Goal: Task Accomplishment & Management: Complete application form

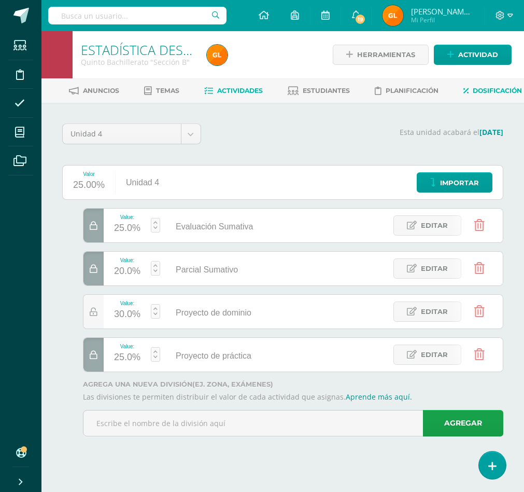
click at [263, 87] on span "Actividades" at bounding box center [240, 91] width 46 height 8
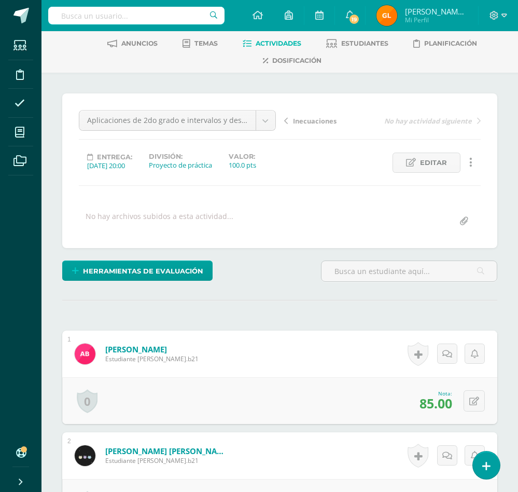
scroll to position [48, 0]
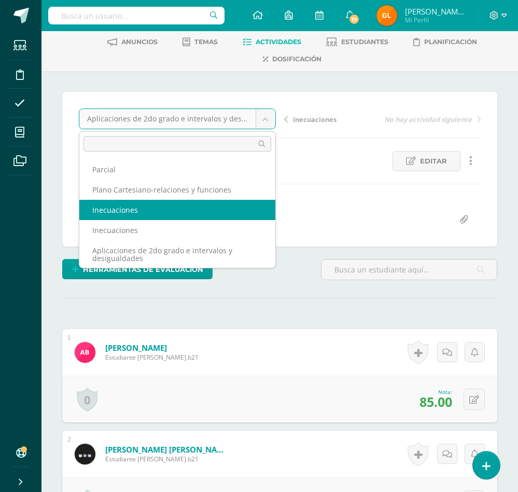
scroll to position [50, 0]
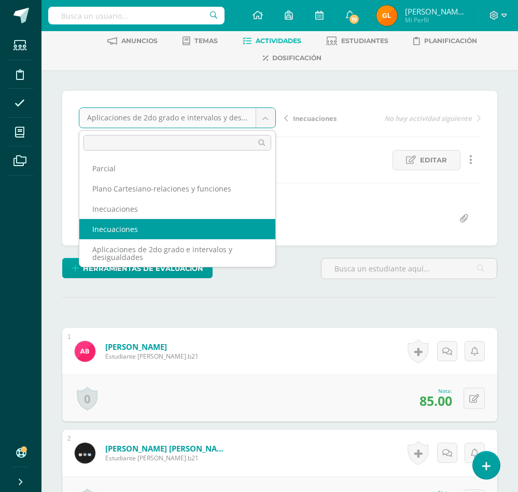
select select "/dashboard/teacher/grade-activity/36432/"
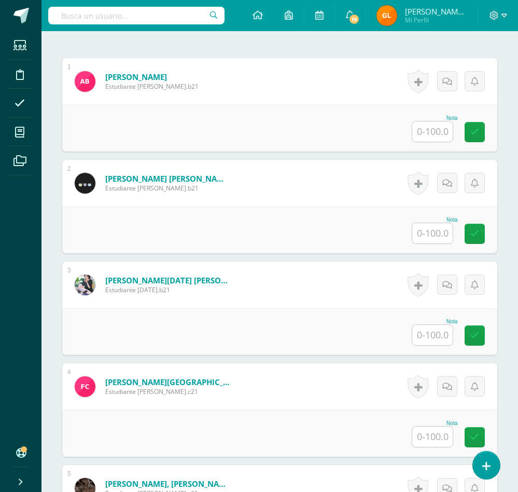
scroll to position [292, 0]
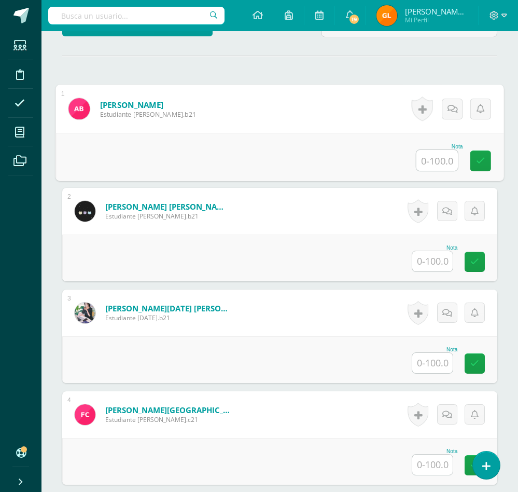
click at [428, 171] on input "text" at bounding box center [437, 160] width 41 height 21
type input "100"
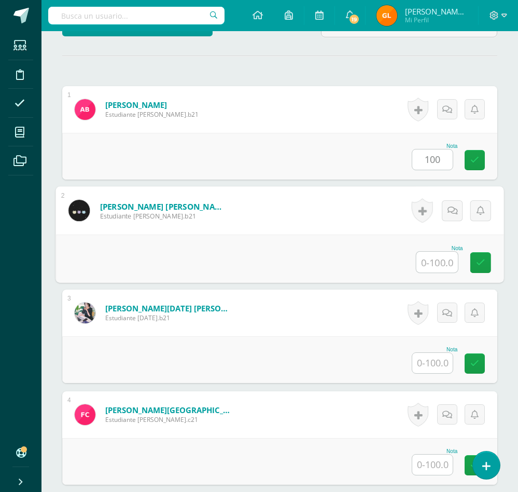
click at [440, 272] on input "text" at bounding box center [437, 262] width 41 height 21
type input "96"
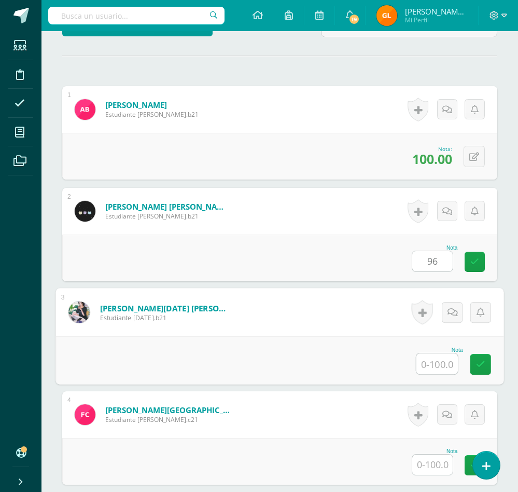
click at [436, 374] on input "text" at bounding box center [437, 363] width 41 height 21
type input "67"
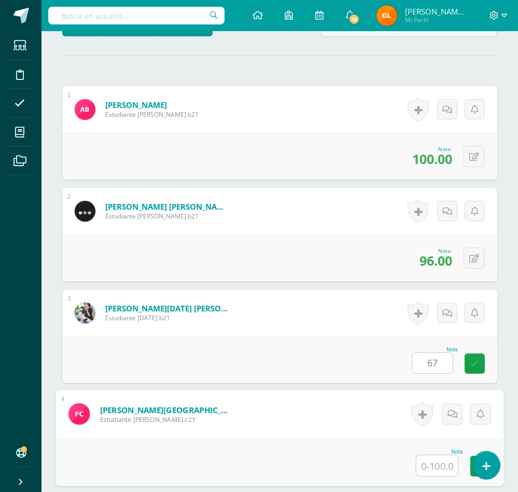
click at [438, 476] on input "text" at bounding box center [437, 465] width 41 height 21
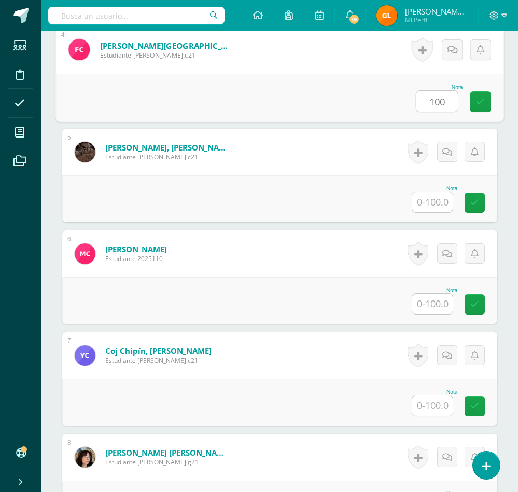
scroll to position [670, 0]
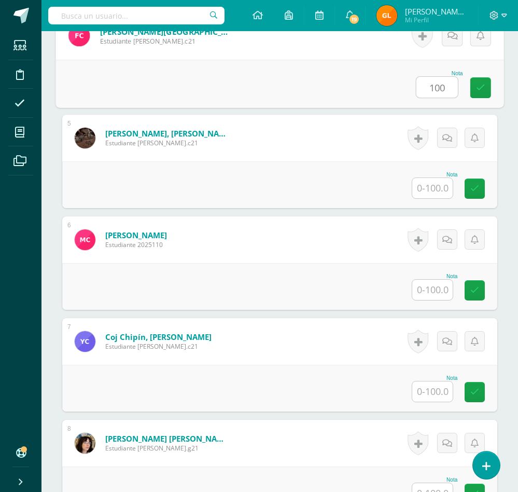
type input "100"
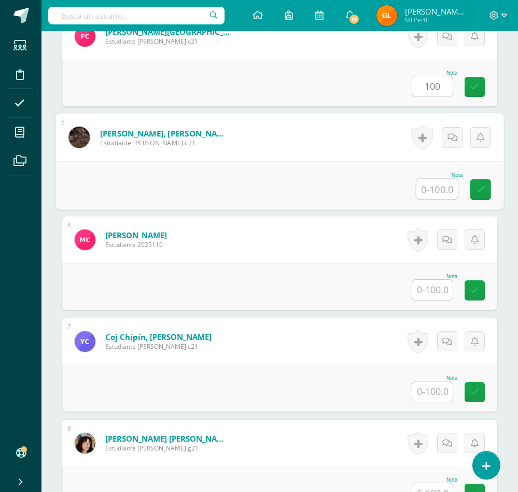
click at [435, 199] on input "text" at bounding box center [437, 188] width 41 height 21
type input "96"
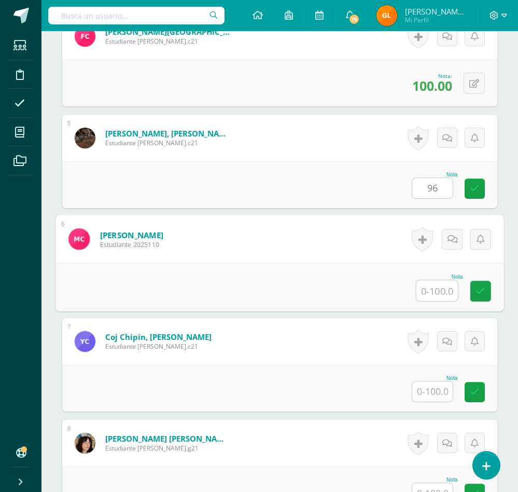
click at [428, 301] on input "text" at bounding box center [437, 290] width 41 height 21
type input "75"
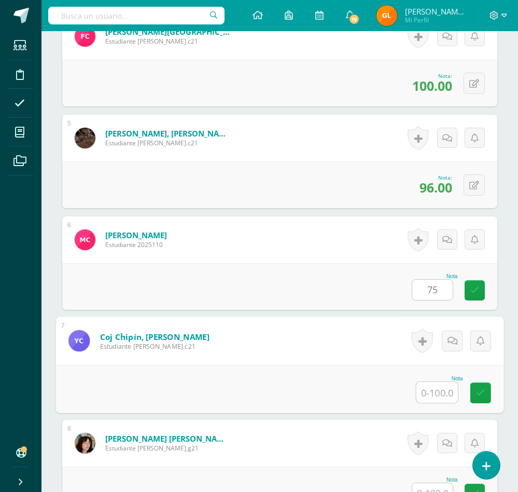
click at [442, 403] on input "text" at bounding box center [437, 392] width 41 height 21
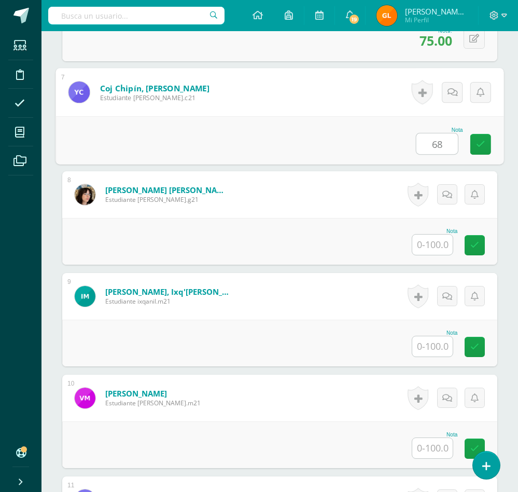
scroll to position [950, 0]
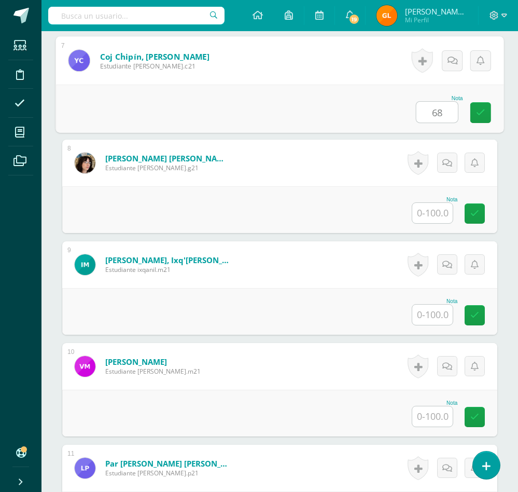
type input "68"
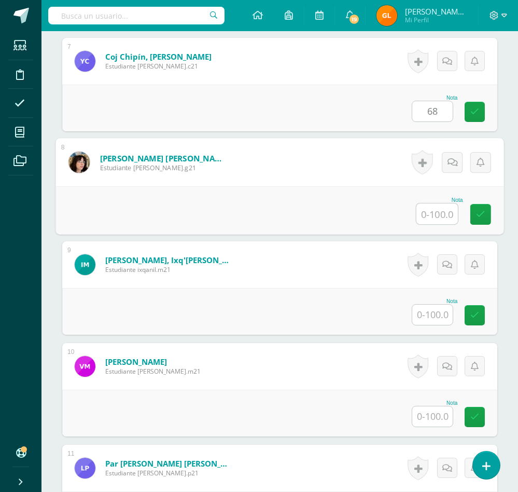
click at [440, 224] on input "text" at bounding box center [437, 213] width 41 height 21
type input "70"
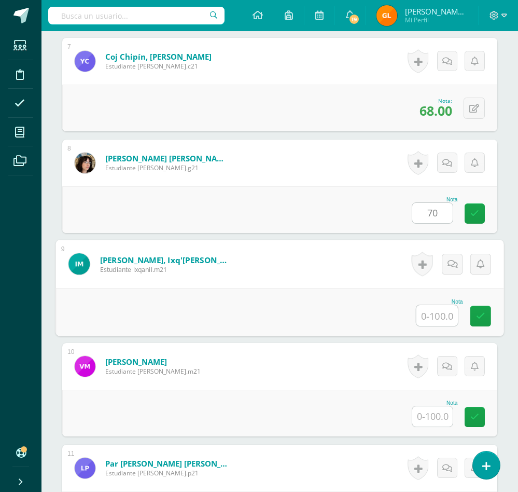
click at [432, 326] on input "text" at bounding box center [437, 315] width 41 height 21
type input "92"
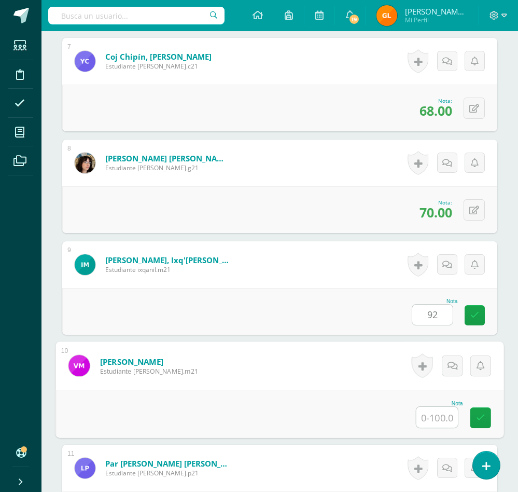
click at [436, 427] on input "text" at bounding box center [437, 417] width 41 height 21
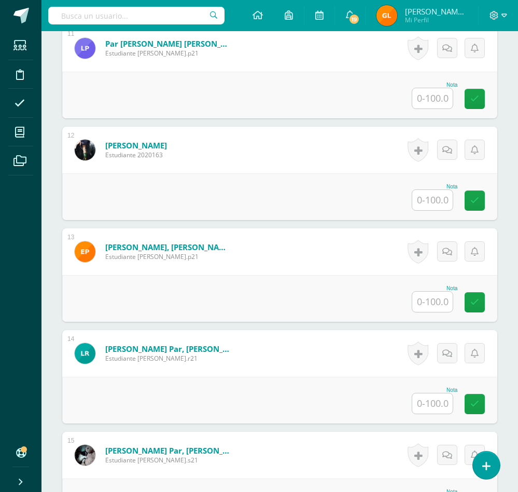
scroll to position [1374, 0]
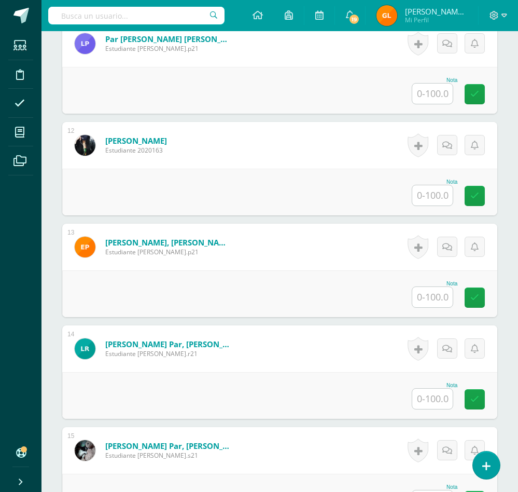
type input "92"
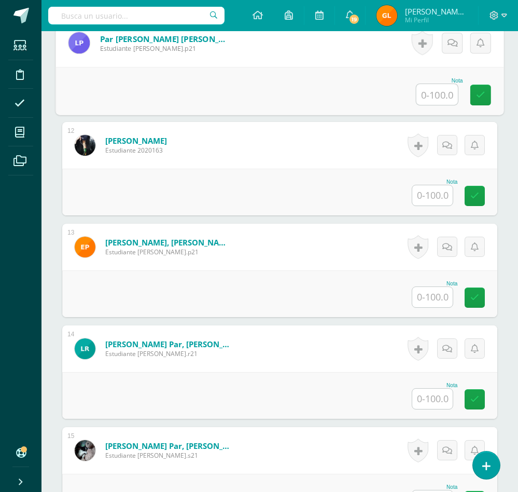
click at [428, 100] on div at bounding box center [437, 95] width 43 height 22
type input "100"
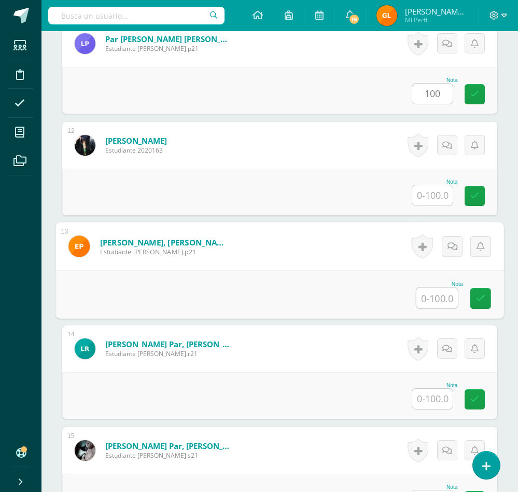
click at [435, 308] on input "text" at bounding box center [437, 297] width 41 height 21
type input "58.3"
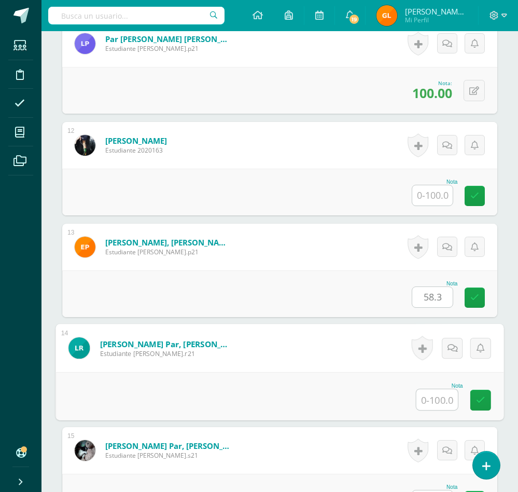
click at [436, 410] on input "text" at bounding box center [437, 399] width 41 height 21
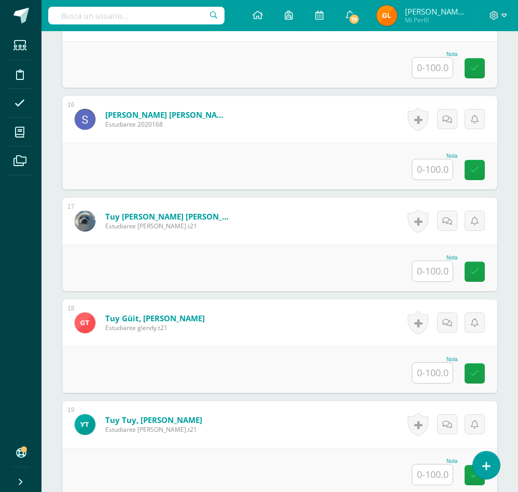
scroll to position [1811, 0]
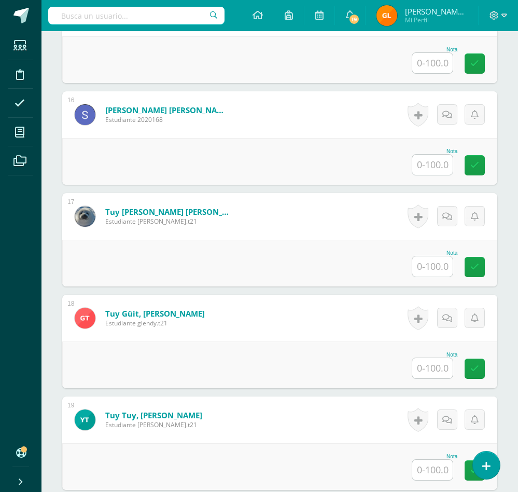
type input "93"
click at [445, 73] on input "text" at bounding box center [432, 63] width 40 height 20
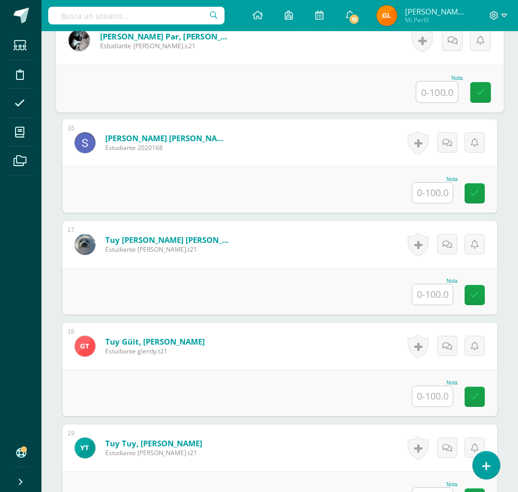
scroll to position [1793, 0]
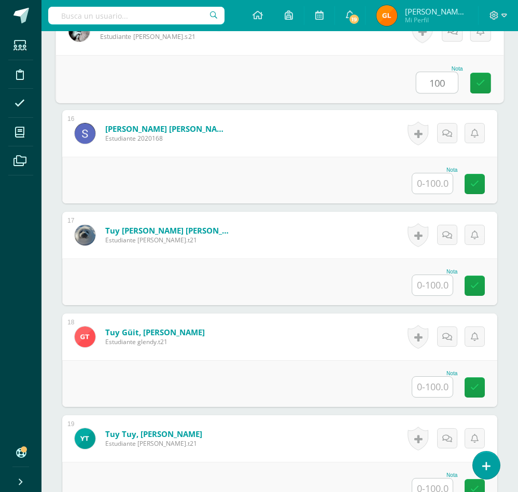
type input "100"
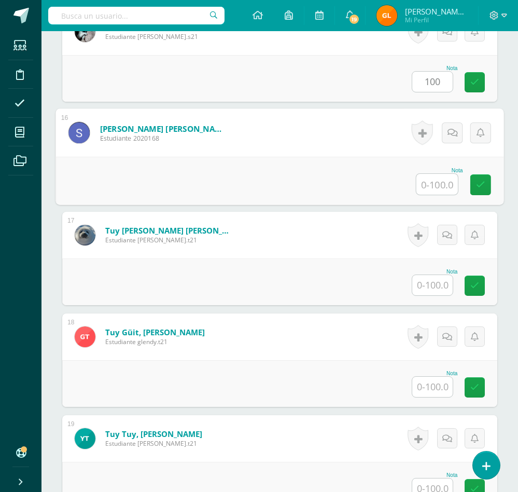
click at [436, 195] on input "text" at bounding box center [437, 184] width 41 height 21
click at [439, 195] on input "text" at bounding box center [437, 184] width 41 height 21
type input "42"
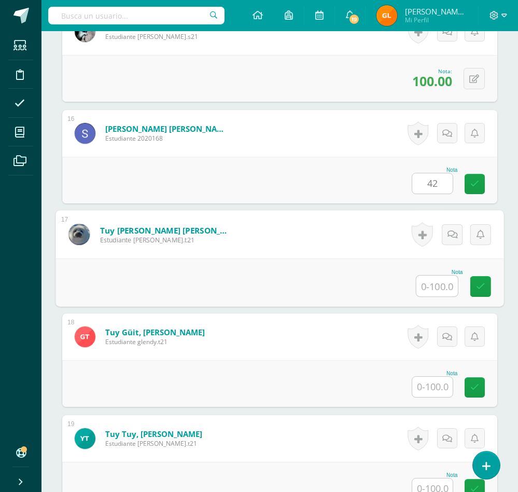
click at [435, 296] on input "text" at bounding box center [437, 285] width 41 height 21
type input "100"
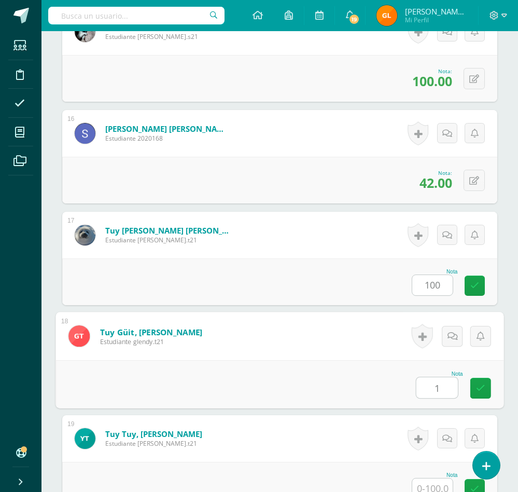
click at [434, 398] on input "1" at bounding box center [437, 387] width 41 height 21
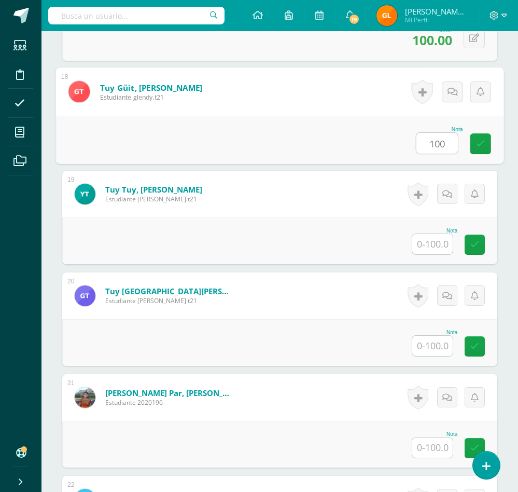
scroll to position [2042, 0]
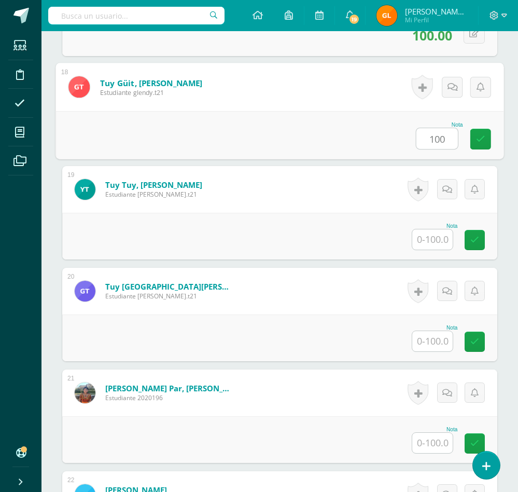
type input "100"
click at [428, 250] on input "text" at bounding box center [432, 239] width 40 height 20
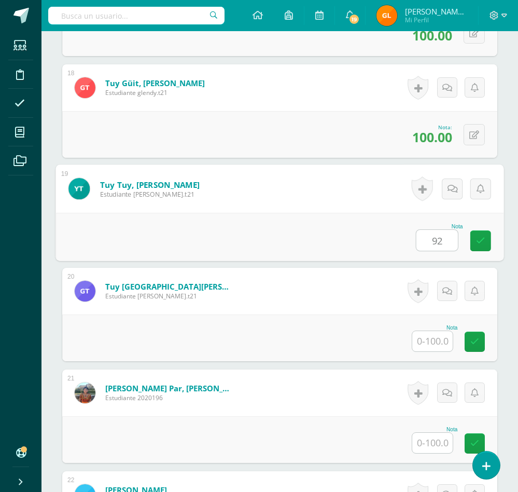
type input "92"
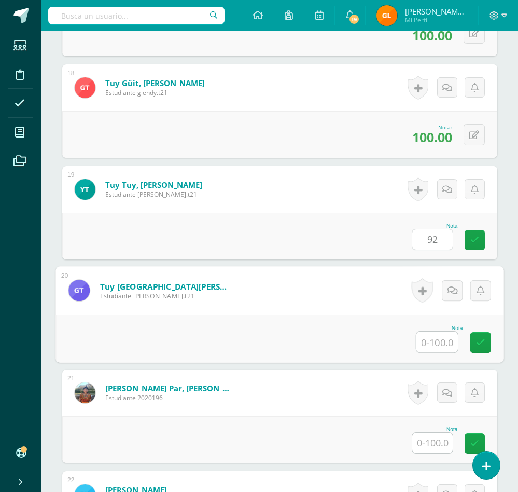
click at [432, 352] on input "text" at bounding box center [437, 341] width 41 height 21
type input "92"
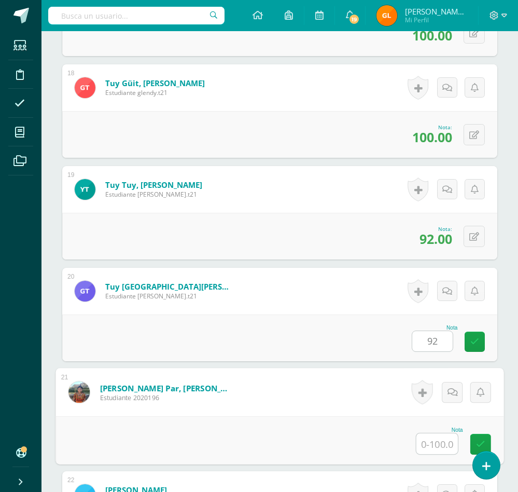
click at [432, 454] on input "text" at bounding box center [437, 443] width 41 height 21
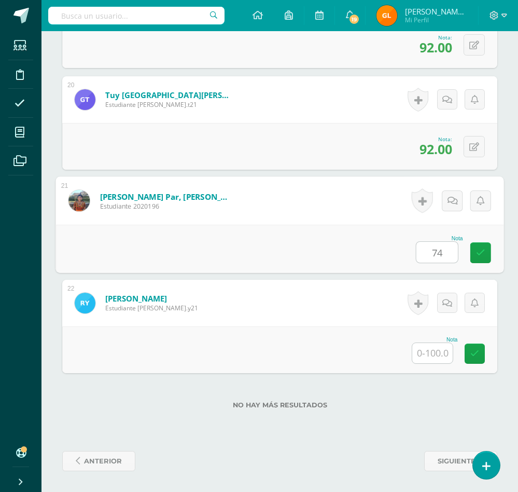
type input "74"
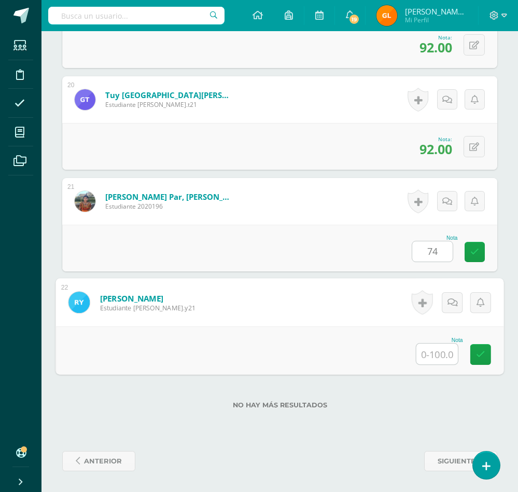
click at [438, 347] on input "text" at bounding box center [437, 353] width 41 height 21
type input "92"
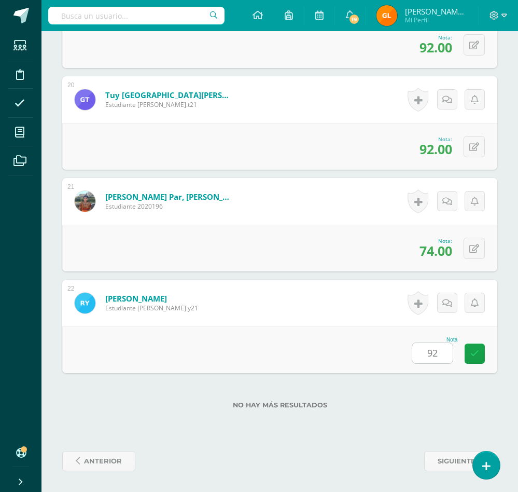
click at [394, 395] on div "No hay más resultados" at bounding box center [279, 397] width 435 height 48
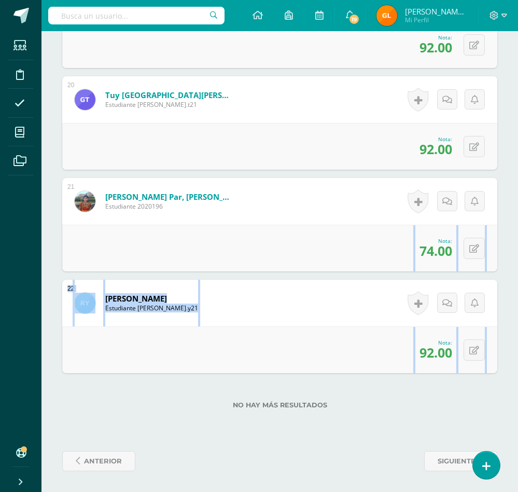
drag, startPoint x: 517, startPoint y: 422, endPoint x: 531, endPoint y: 244, distance: 178.5
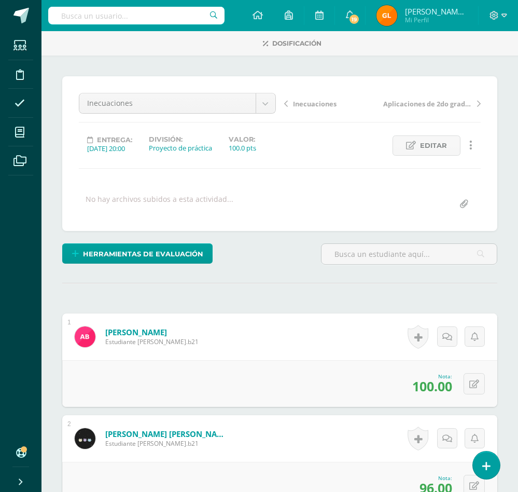
scroll to position [0, 0]
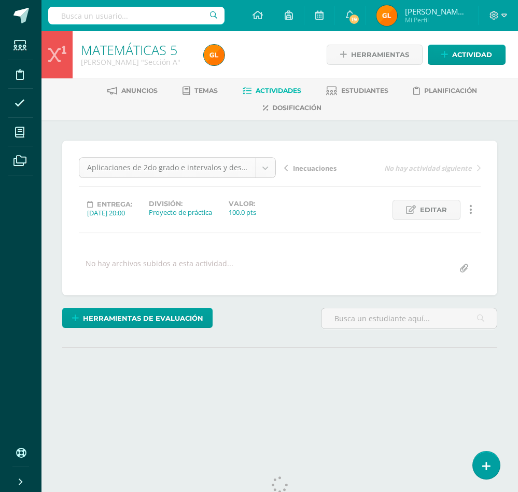
scroll to position [109, 0]
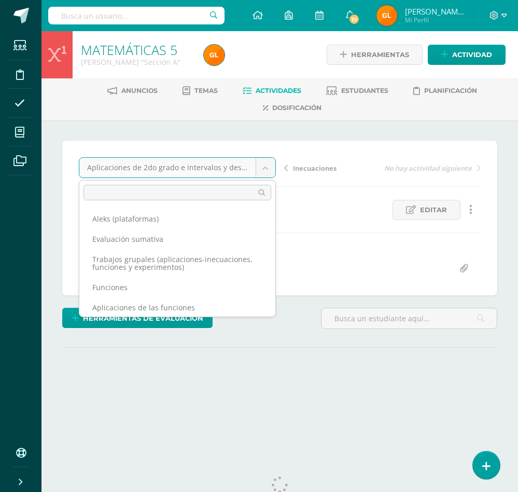
click at [262, 170] on body "Estudiantes Disciplina Asistencia Mis cursos Archivos Soporte Ayuda Reportar un…" at bounding box center [259, 214] width 518 height 428
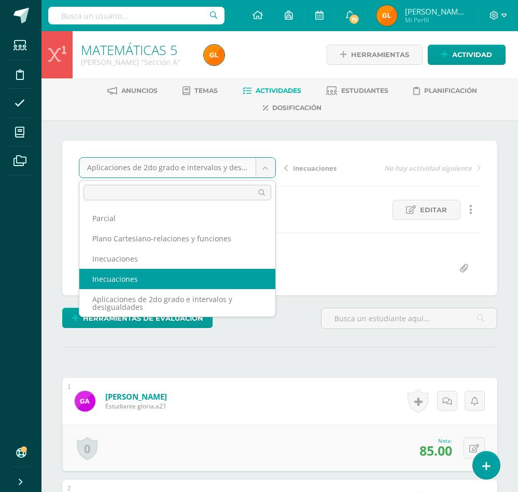
scroll to position [1, 0]
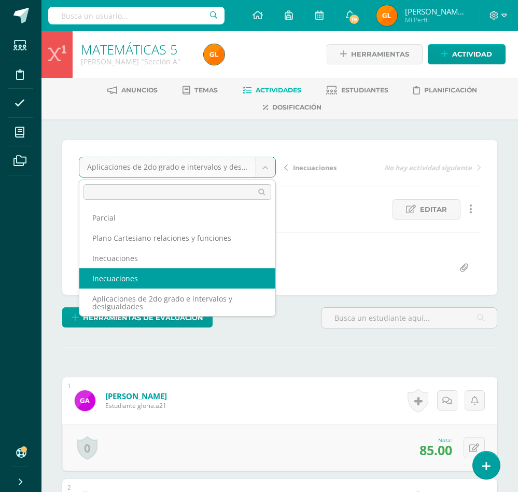
select select "/dashboard/teacher/grade-activity/36433/"
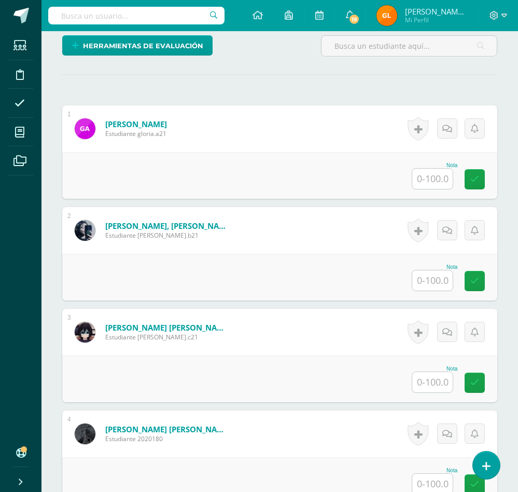
scroll to position [268, 0]
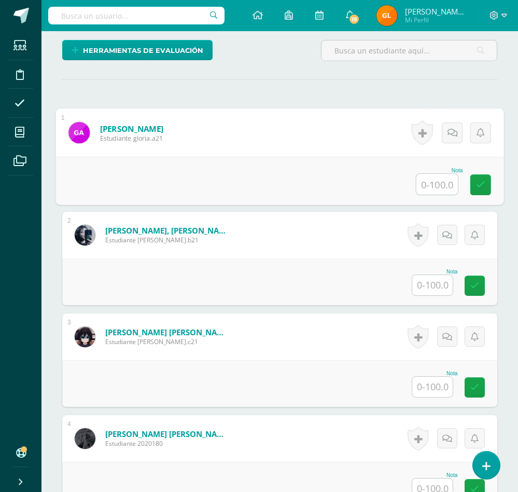
click at [435, 195] on input "text" at bounding box center [437, 184] width 41 height 21
type input "45"
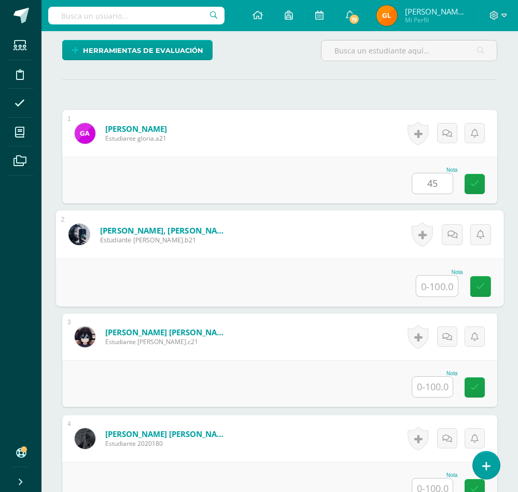
click at [427, 296] on input "text" at bounding box center [437, 285] width 41 height 21
type input "45"
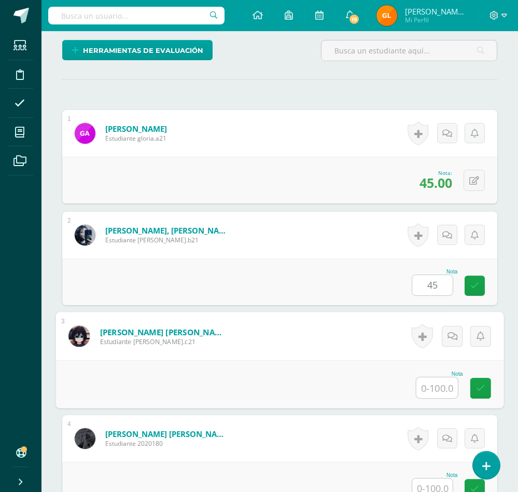
click at [434, 398] on input "text" at bounding box center [437, 387] width 41 height 21
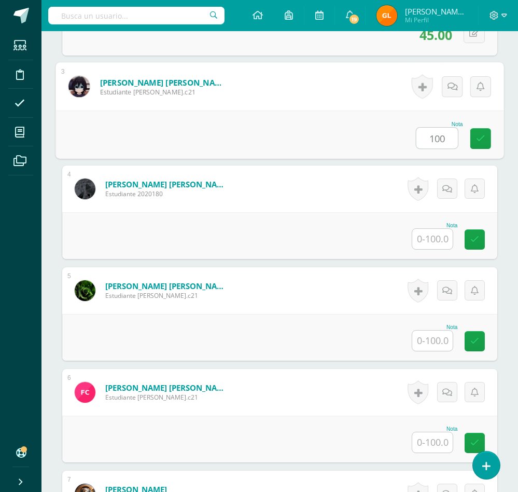
scroll to position [548, 0]
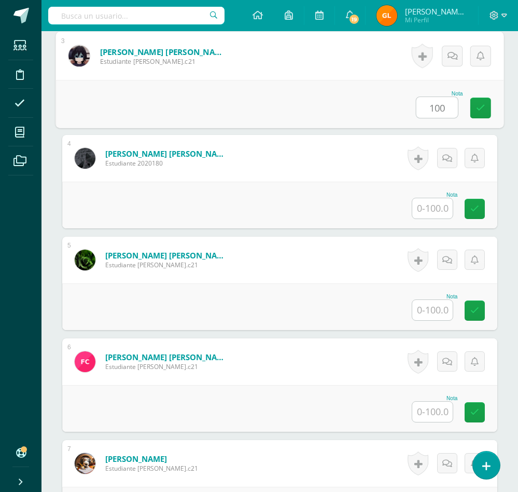
type input "100"
click at [435, 218] on input "text" at bounding box center [432, 208] width 40 height 20
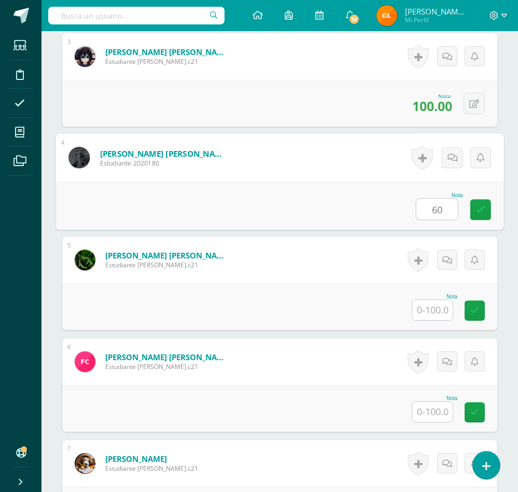
type input "60"
click at [435, 320] on input "text" at bounding box center [432, 310] width 40 height 20
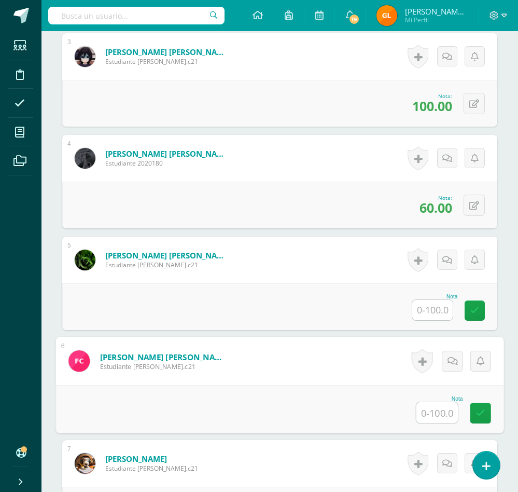
click at [423, 423] on input "text" at bounding box center [437, 412] width 41 height 21
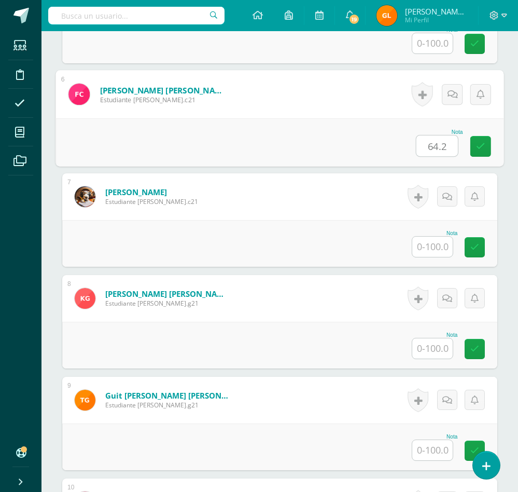
scroll to position [828, 0]
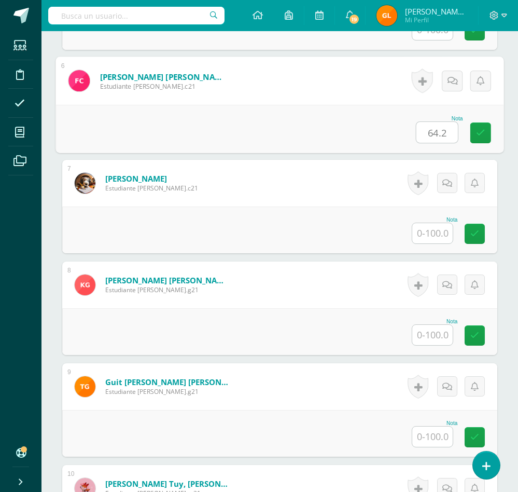
type input "64.2"
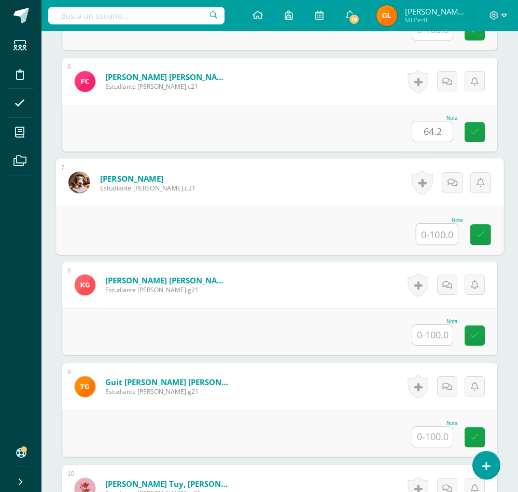
click at [444, 244] on input "text" at bounding box center [437, 234] width 41 height 21
type input "69"
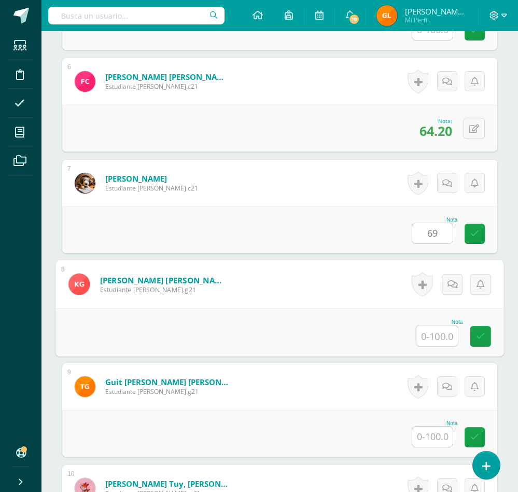
click at [438, 346] on input "text" at bounding box center [437, 335] width 41 height 21
type input "94"
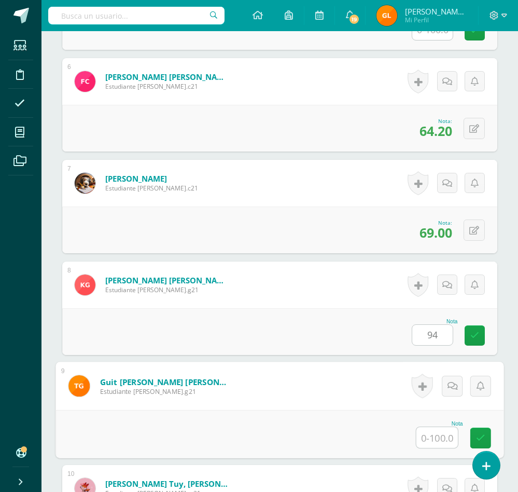
click at [438, 448] on input "text" at bounding box center [437, 437] width 41 height 21
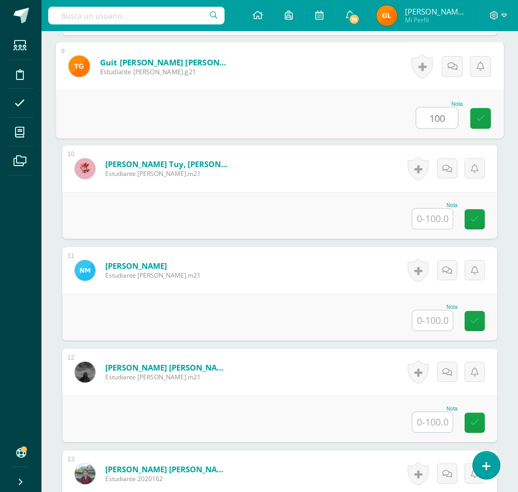
scroll to position [1170, 0]
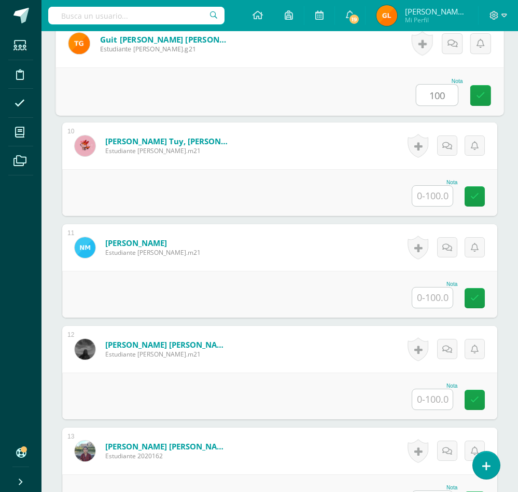
type input "100"
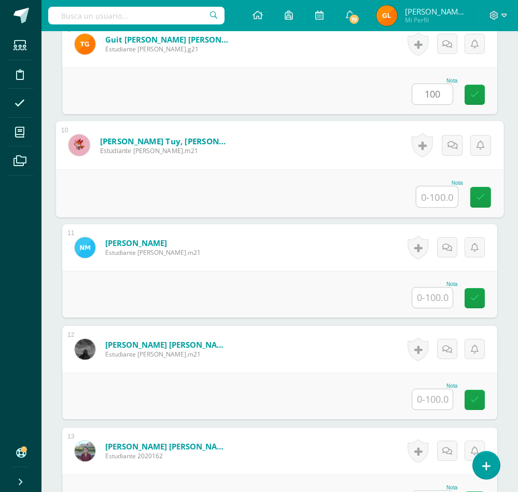
click at [428, 207] on input "text" at bounding box center [437, 196] width 41 height 21
type input "100"
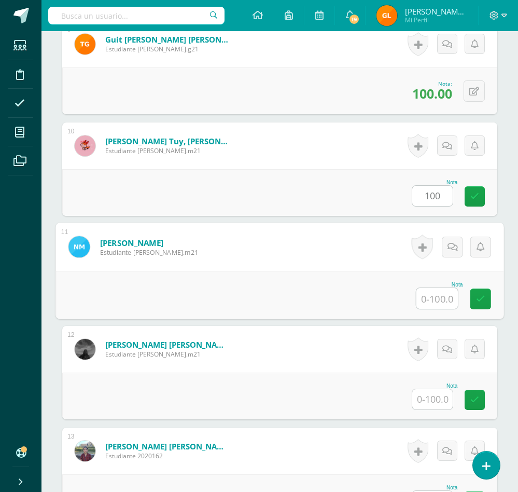
click at [438, 309] on input "text" at bounding box center [437, 298] width 41 height 21
type input "100"
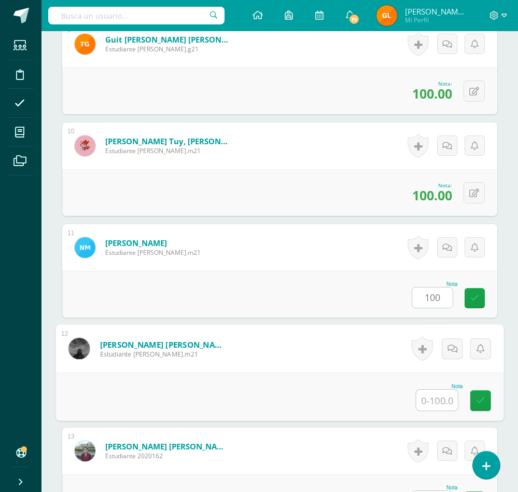
click at [431, 410] on input "text" at bounding box center [437, 400] width 41 height 21
type input "90"
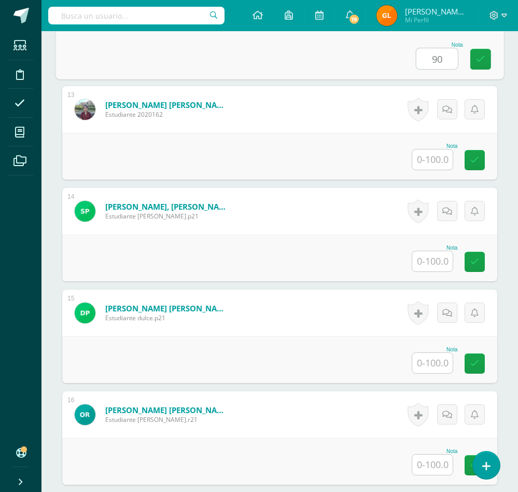
scroll to position [1513, 0]
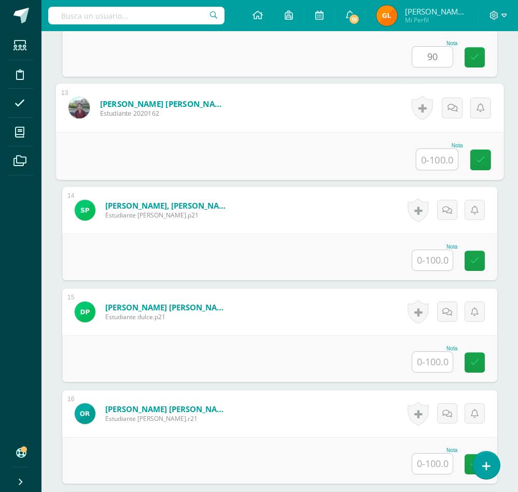
click at [434, 170] on input "text" at bounding box center [437, 159] width 41 height 21
type input "86"
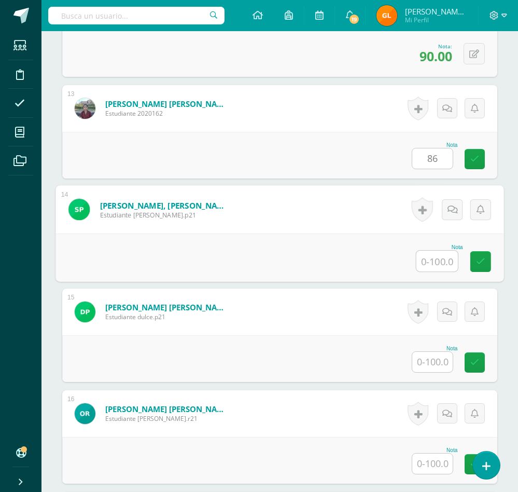
click at [439, 271] on input "text" at bounding box center [437, 261] width 41 height 21
type input "40"
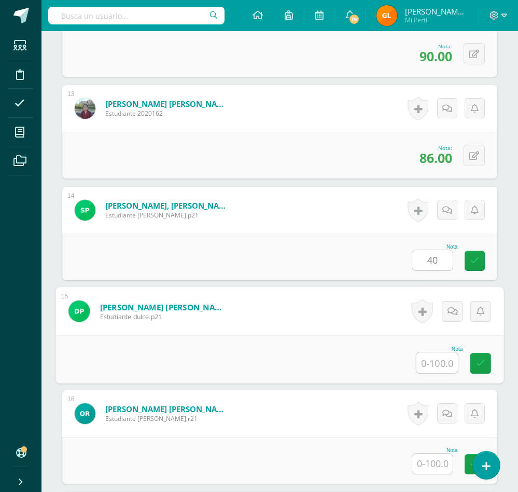
click at [436, 373] on input "text" at bounding box center [437, 362] width 41 height 21
type input "100"
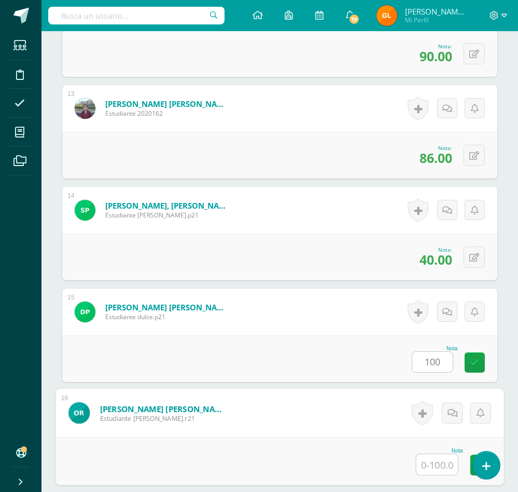
click at [438, 475] on input "text" at bounding box center [437, 464] width 41 height 21
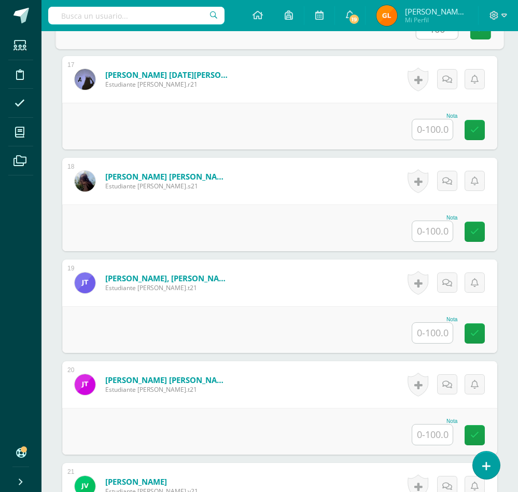
scroll to position [1980, 0]
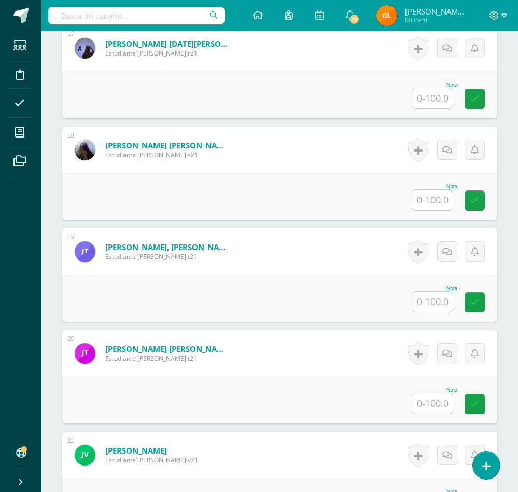
type input "100"
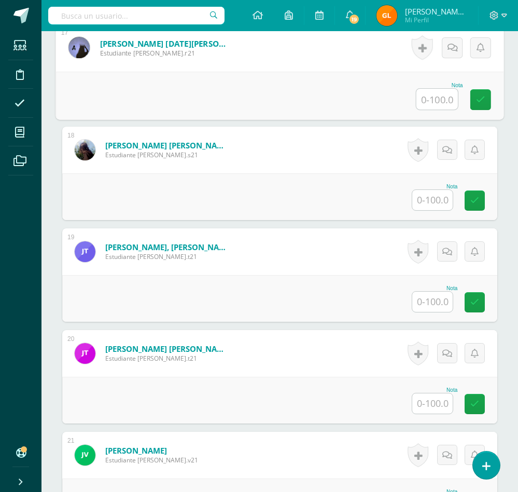
click at [447, 109] on input "text" at bounding box center [437, 99] width 41 height 21
type input "100"
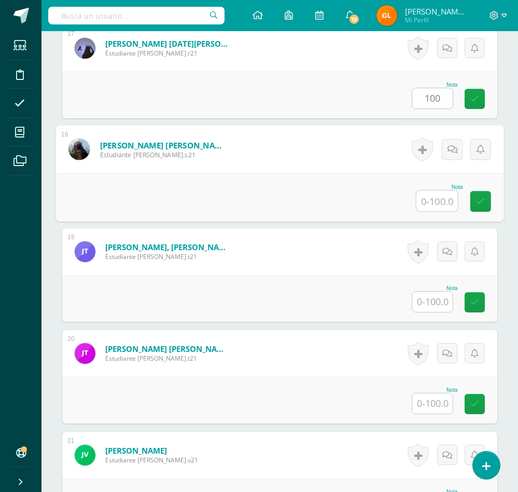
click at [436, 211] on input "text" at bounding box center [437, 200] width 41 height 21
type input "55"
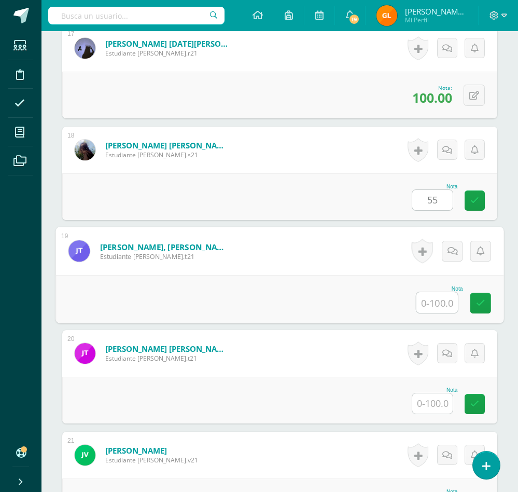
click at [436, 313] on input "text" at bounding box center [437, 302] width 41 height 21
type input "100"
click at [436, 413] on input "text" at bounding box center [432, 403] width 40 height 20
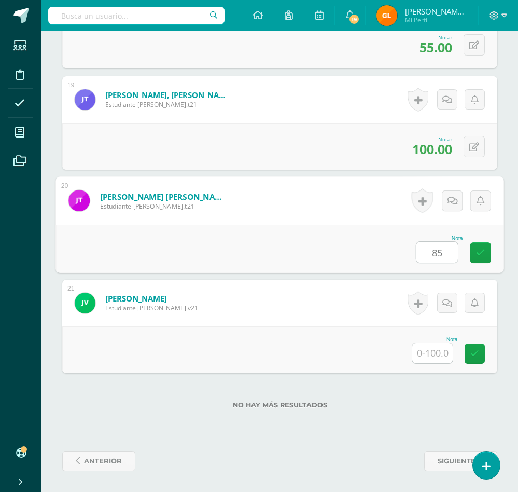
scroll to position [2149, 0]
type input "85"
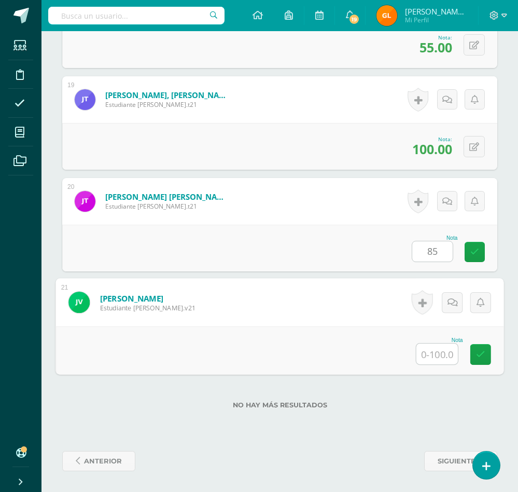
click at [437, 350] on input "text" at bounding box center [437, 353] width 41 height 21
type input "45"
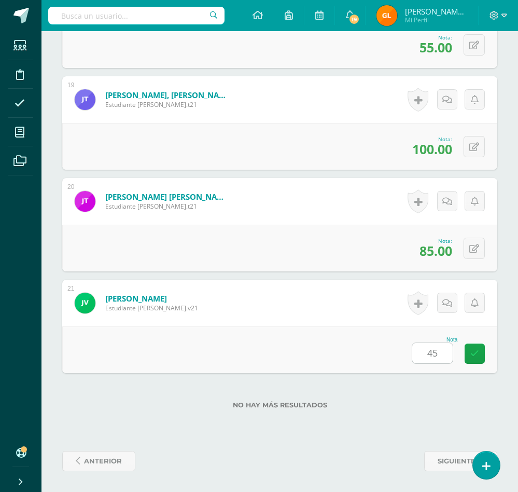
click at [371, 455] on div "siguiente" at bounding box center [391, 461] width 222 height 20
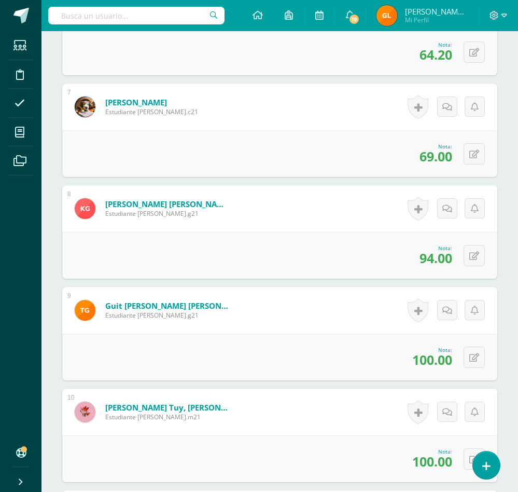
scroll to position [0, 0]
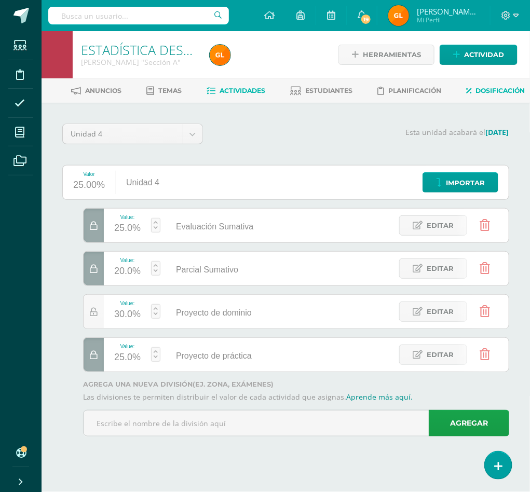
click at [266, 87] on span "Actividades" at bounding box center [243, 91] width 46 height 8
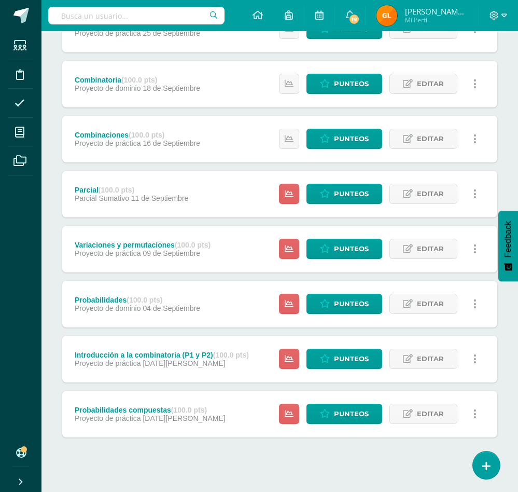
scroll to position [306, 0]
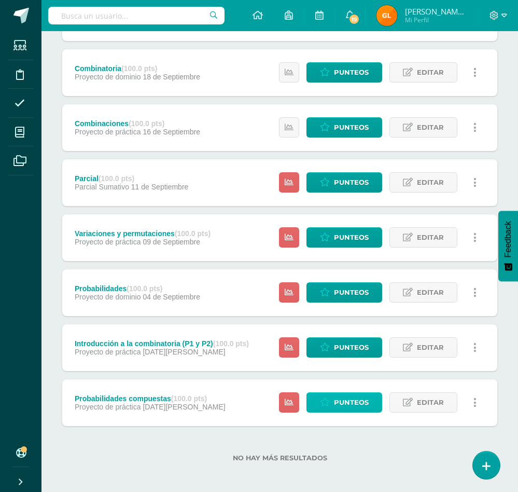
click at [337, 402] on span "Punteos" at bounding box center [351, 402] width 35 height 19
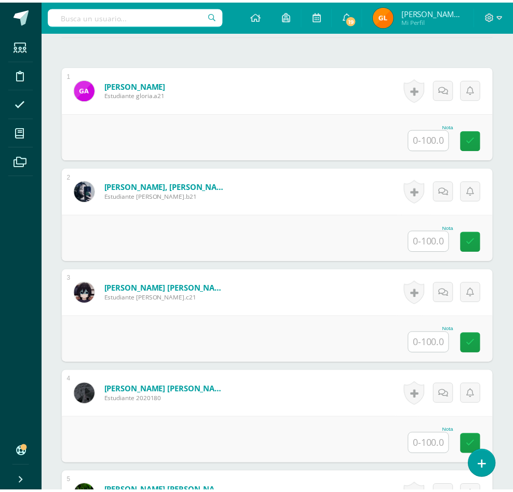
scroll to position [308, 0]
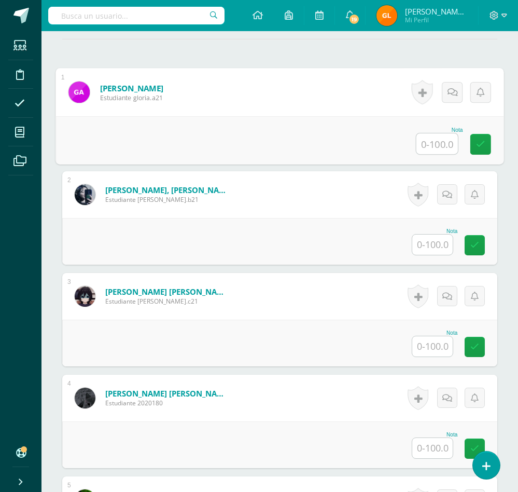
click at [428, 154] on input "text" at bounding box center [437, 143] width 41 height 21
type input "78"
click at [439, 356] on input "text" at bounding box center [432, 346] width 40 height 20
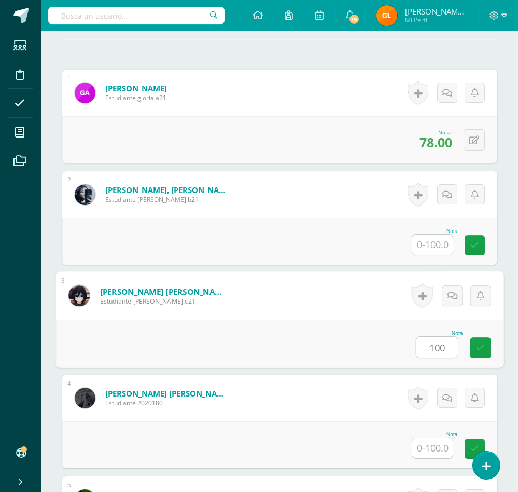
type input "100"
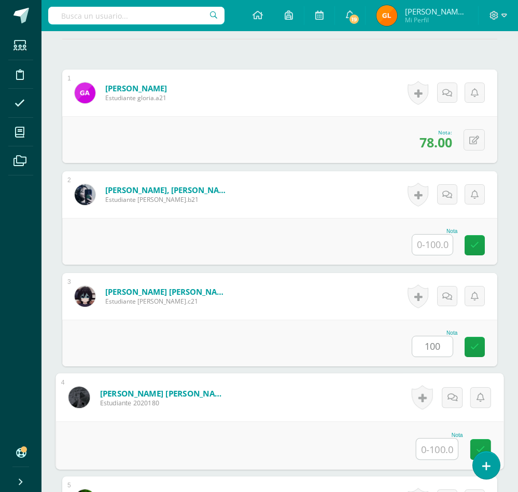
click at [433, 456] on input "text" at bounding box center [437, 448] width 41 height 21
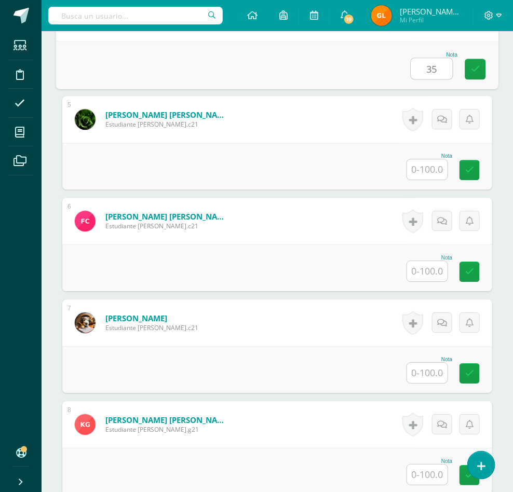
scroll to position [698, 0]
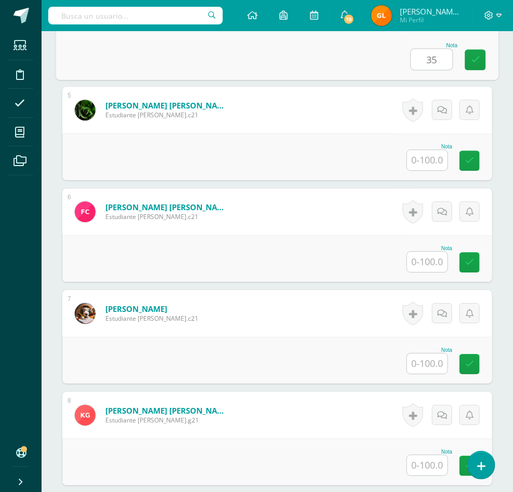
type input "35"
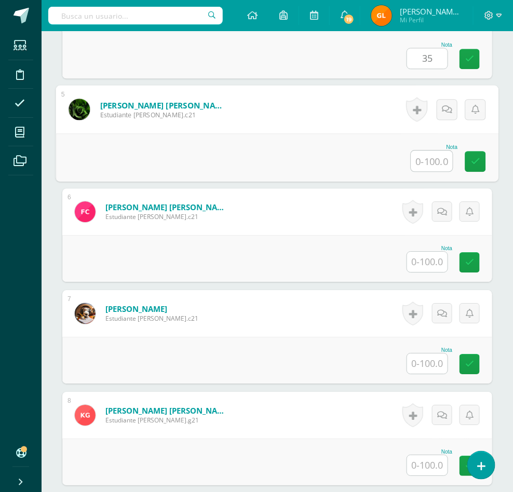
click at [435, 171] on input "text" at bounding box center [431, 160] width 41 height 21
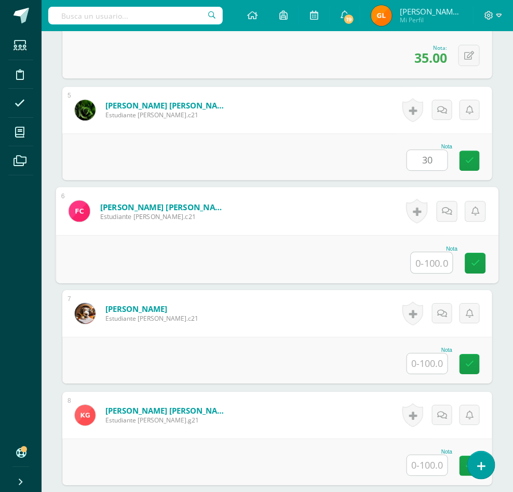
click at [425, 273] on input "text" at bounding box center [431, 262] width 41 height 21
type input "30.00"
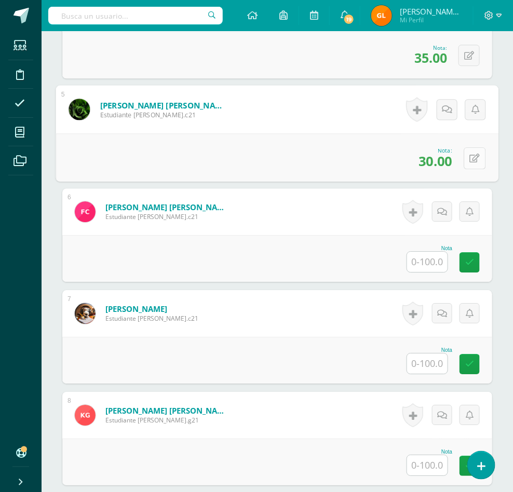
click at [468, 169] on button at bounding box center [475, 158] width 22 height 22
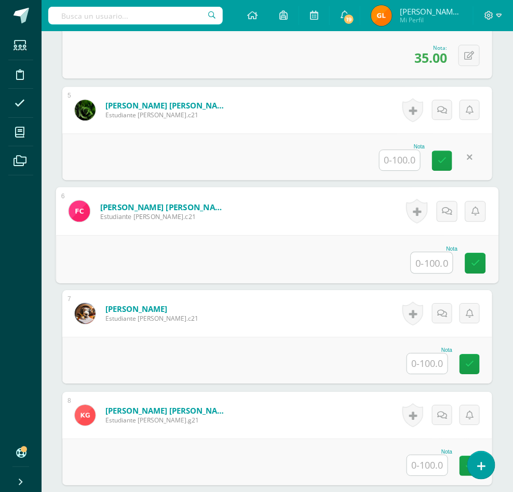
click at [439, 273] on input "text" at bounding box center [431, 262] width 41 height 21
type input "30"
click at [433, 373] on input "text" at bounding box center [427, 363] width 40 height 20
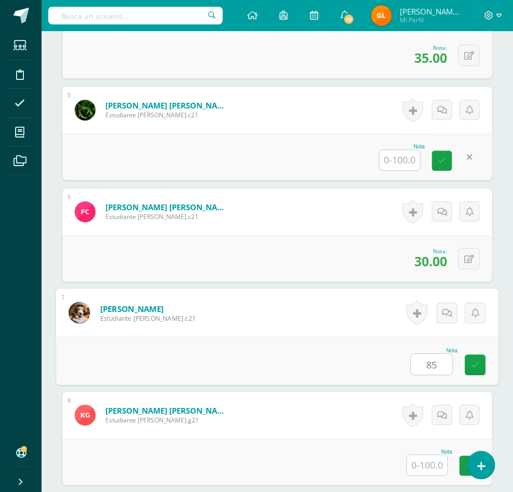
type input "85"
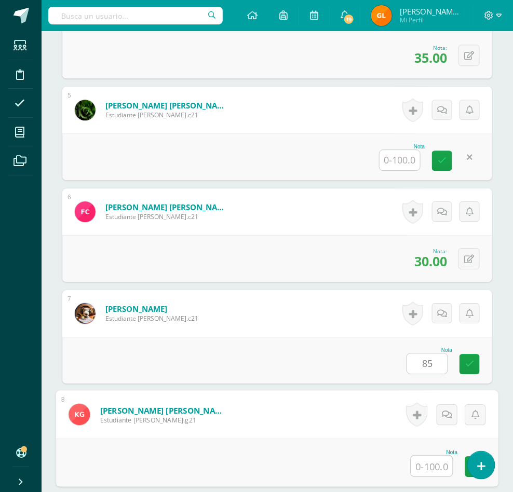
click at [428, 476] on input "text" at bounding box center [431, 465] width 41 height 21
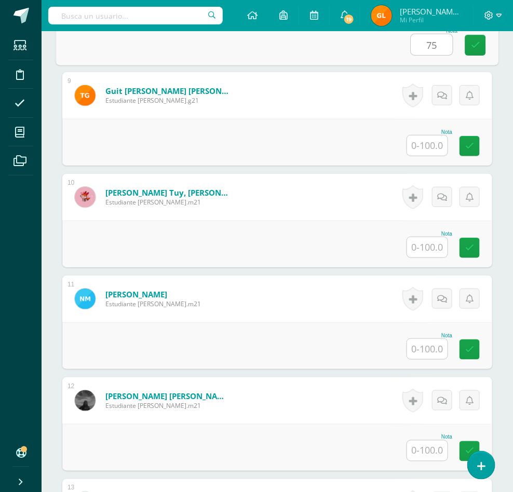
scroll to position [1123, 0]
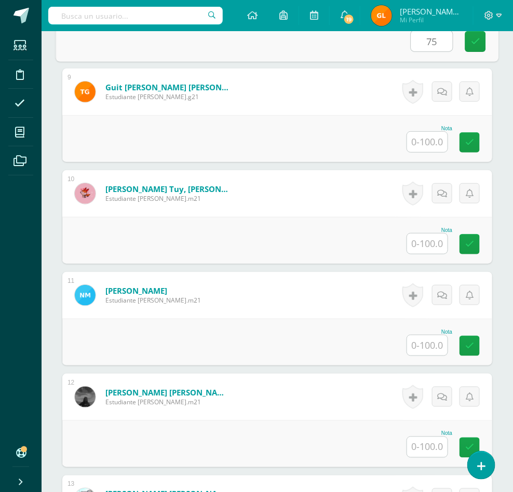
type input "75"
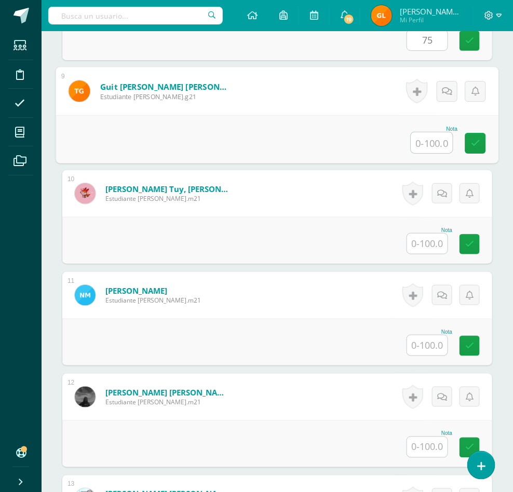
click at [425, 153] on input "text" at bounding box center [431, 142] width 41 height 21
type input "80"
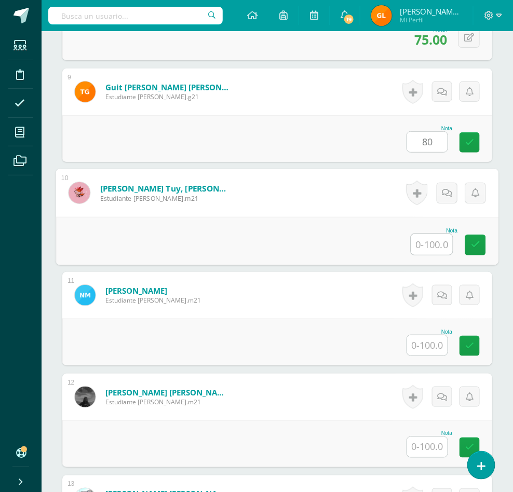
click at [433, 255] on input "text" at bounding box center [431, 244] width 41 height 21
type input "88"
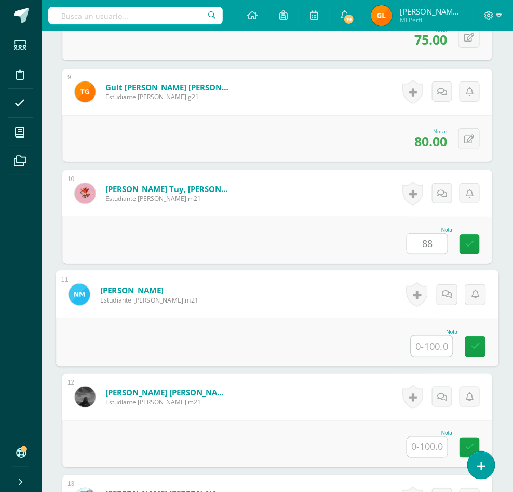
click at [425, 356] on input "text" at bounding box center [431, 346] width 41 height 21
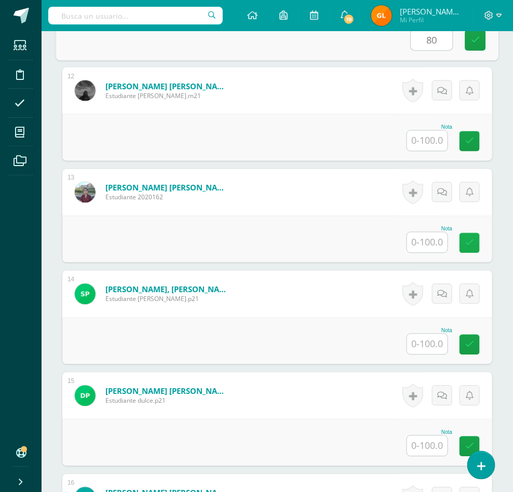
scroll to position [1433, 0]
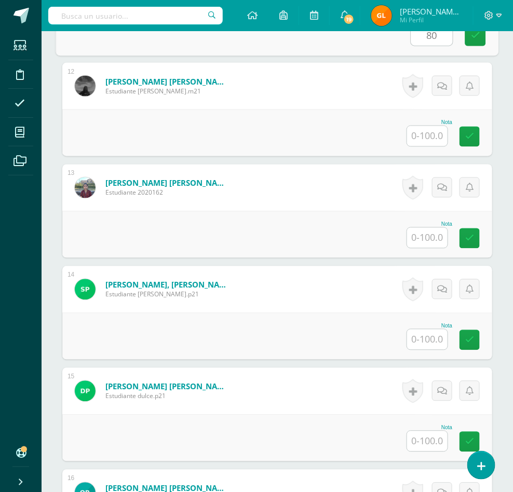
type input "80"
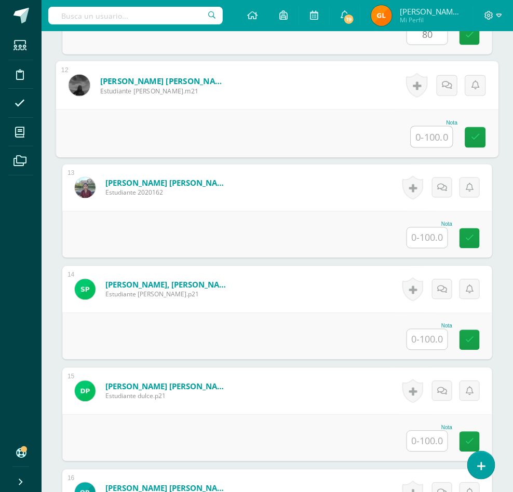
click at [422, 147] on input "text" at bounding box center [431, 137] width 41 height 21
type input "72"
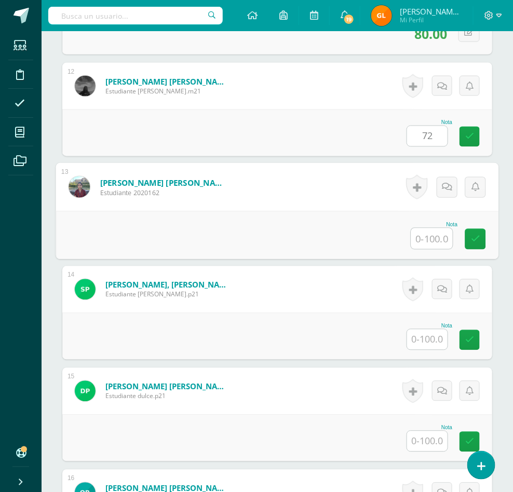
click at [423, 249] on input "text" at bounding box center [431, 238] width 41 height 21
type input "80"
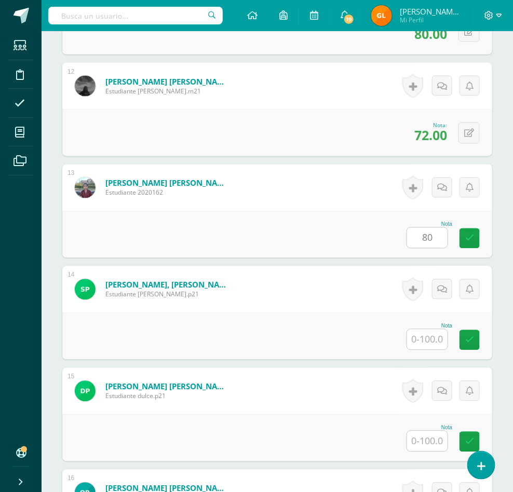
click at [426, 359] on div "Nota" at bounding box center [277, 336] width 430 height 47
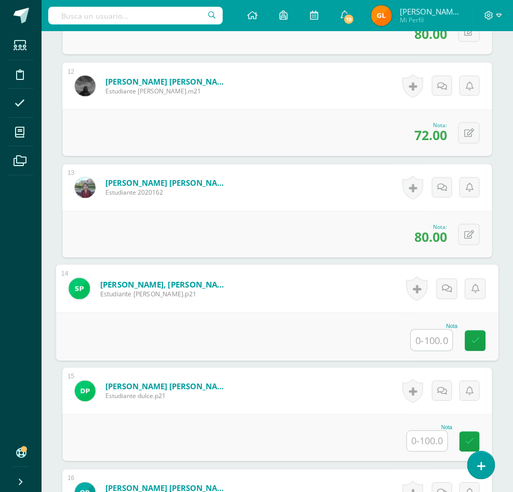
click at [426, 350] on input "text" at bounding box center [431, 340] width 41 height 21
type input "43"
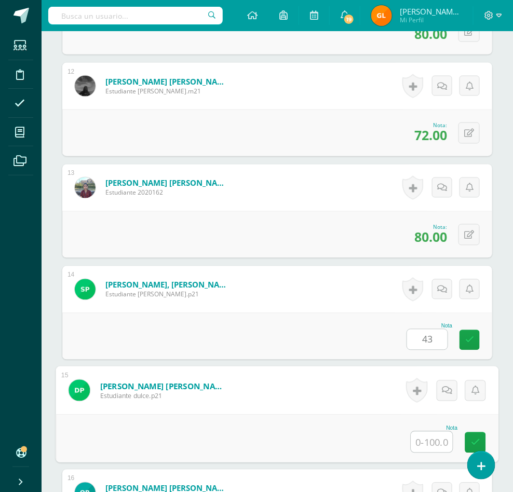
click at [425, 452] on input "text" at bounding box center [431, 442] width 41 height 21
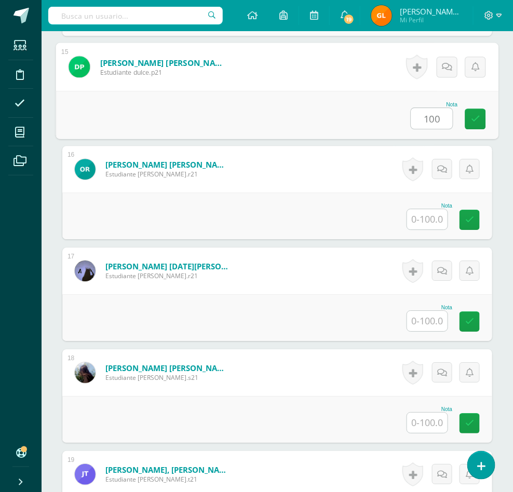
scroll to position [1762, 0]
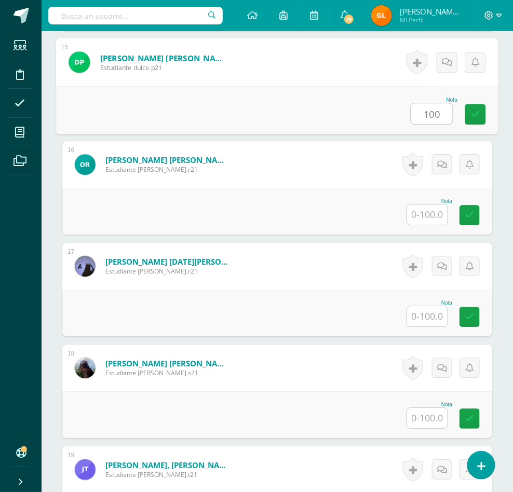
type input "100"
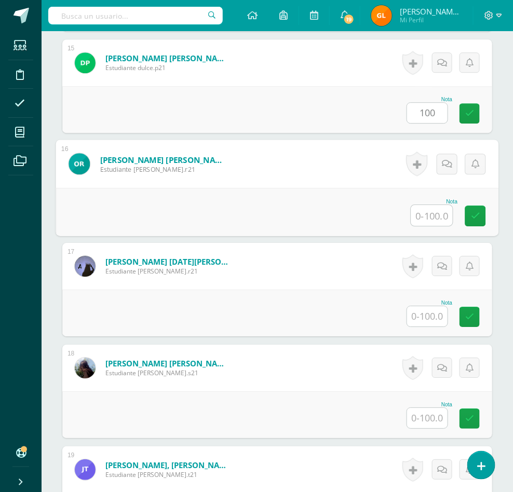
click at [427, 226] on input "text" at bounding box center [431, 215] width 41 height 21
type input "85"
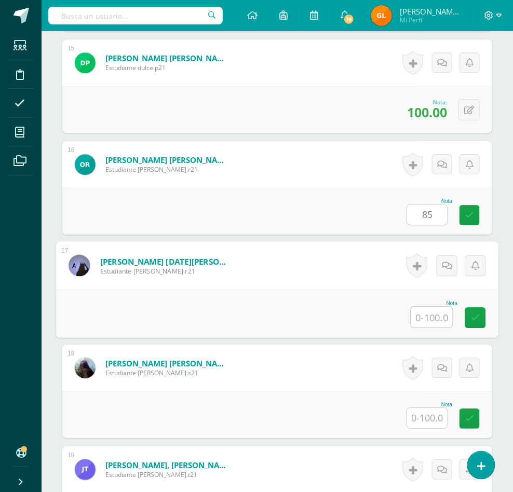
click at [428, 327] on input "text" at bounding box center [431, 317] width 41 height 21
type input "75"
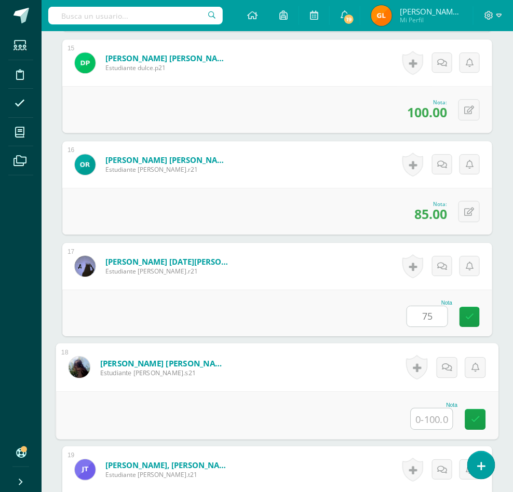
click at [426, 429] on input "text" at bounding box center [431, 418] width 41 height 21
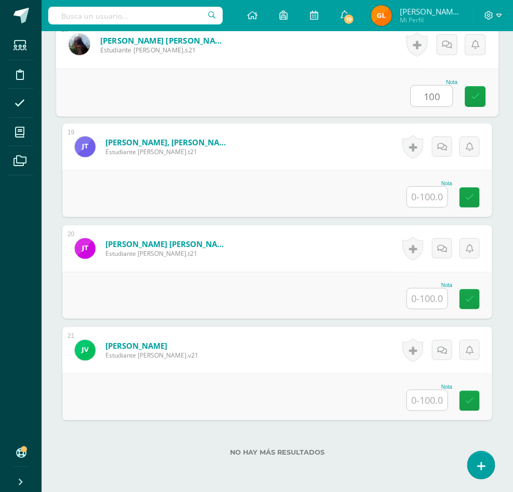
scroll to position [2107, 0]
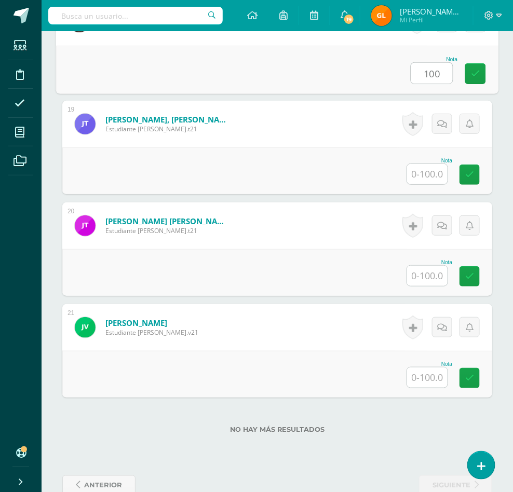
type input "100"
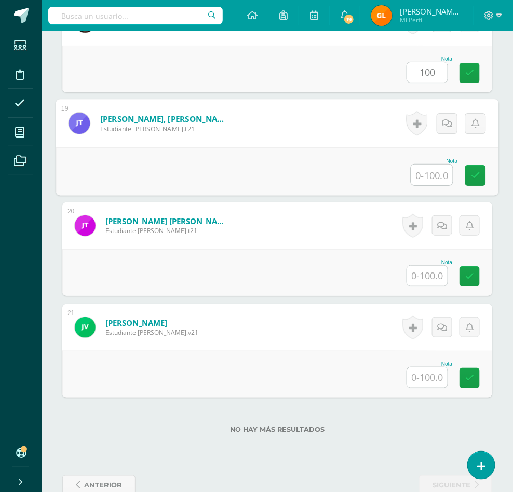
click at [428, 185] on input "text" at bounding box center [431, 174] width 41 height 21
type input "100"
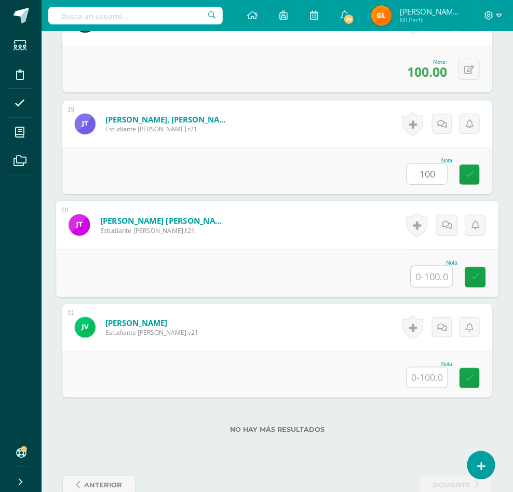
click at [423, 287] on input "text" at bounding box center [431, 276] width 41 height 21
type input "100"
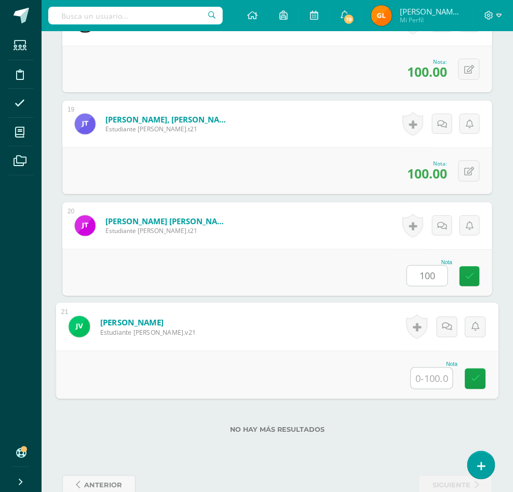
click at [428, 389] on input "text" at bounding box center [431, 378] width 41 height 21
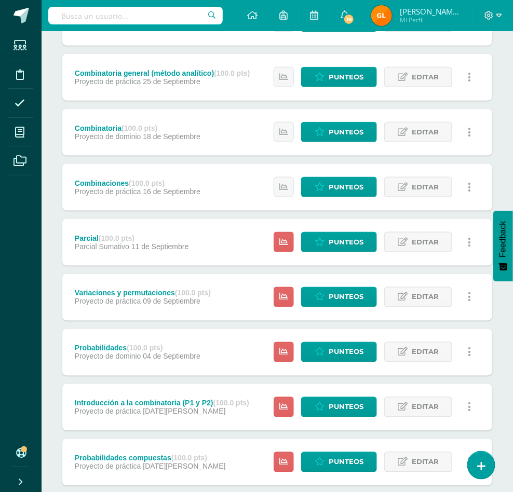
scroll to position [306, 0]
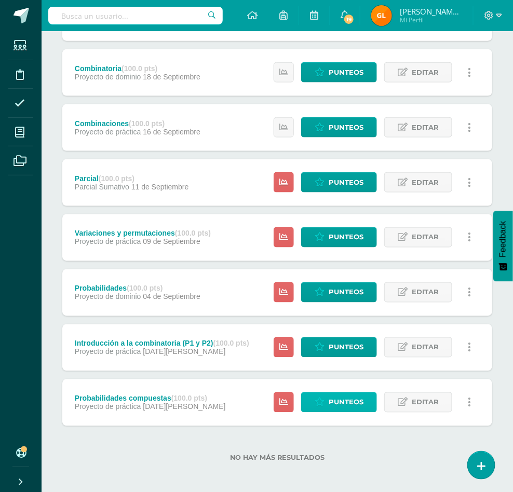
click at [338, 404] on span "Punteos" at bounding box center [345, 402] width 35 height 19
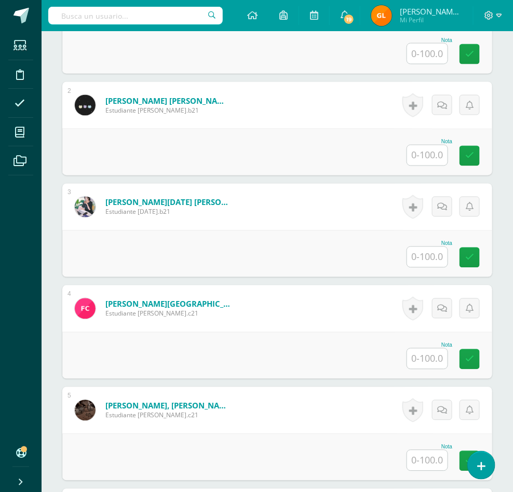
scroll to position [389, 0]
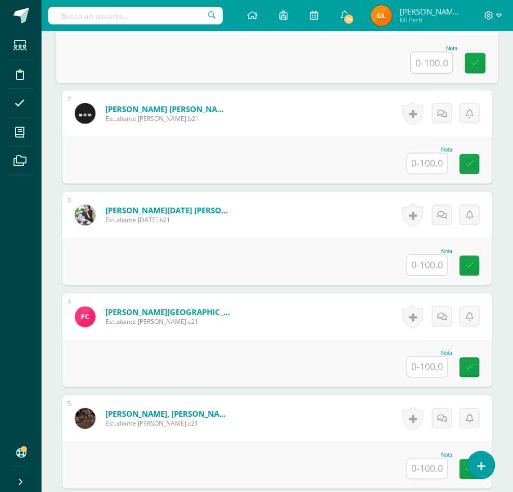
click at [436, 73] on input "text" at bounding box center [431, 62] width 41 height 21
click at [438, 73] on input "text" at bounding box center [431, 62] width 41 height 21
type input "84"
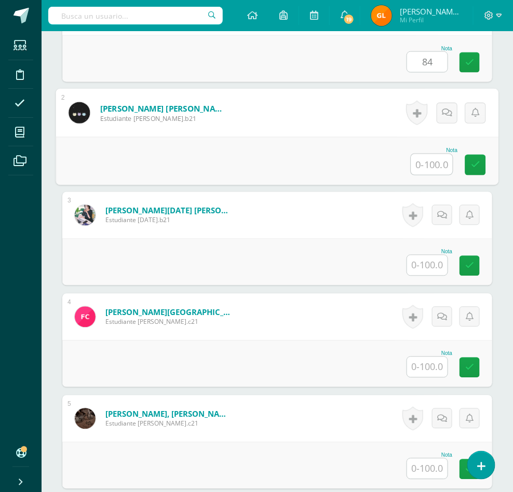
click at [422, 175] on input "text" at bounding box center [431, 164] width 41 height 21
type input "100"
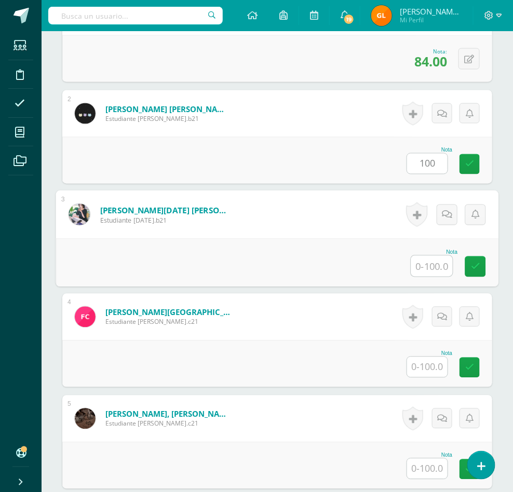
click at [430, 276] on input "text" at bounding box center [431, 266] width 41 height 21
type input "60"
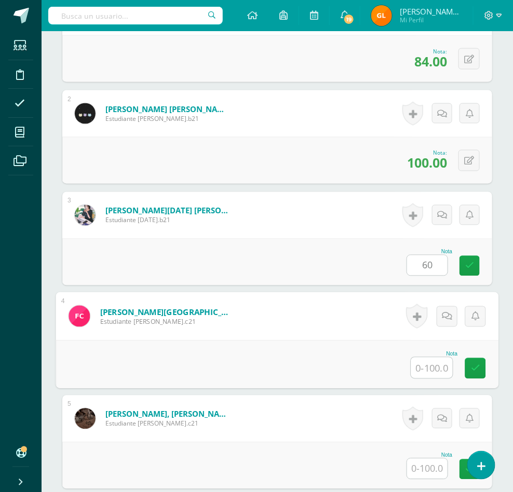
click at [430, 378] on input "text" at bounding box center [431, 367] width 41 height 21
type input "9"
type input "100"
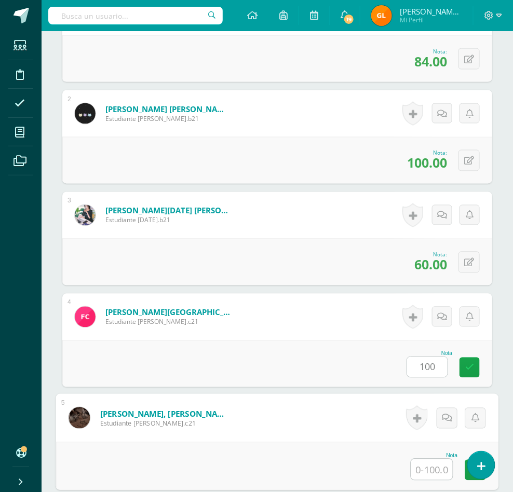
click at [436, 476] on input "text" at bounding box center [431, 469] width 41 height 21
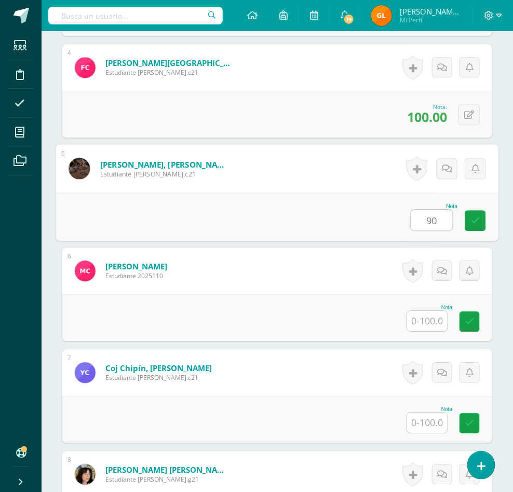
scroll to position [653, 0]
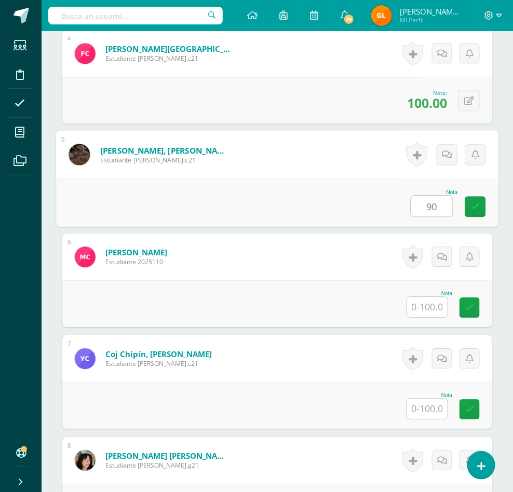
type input "90"
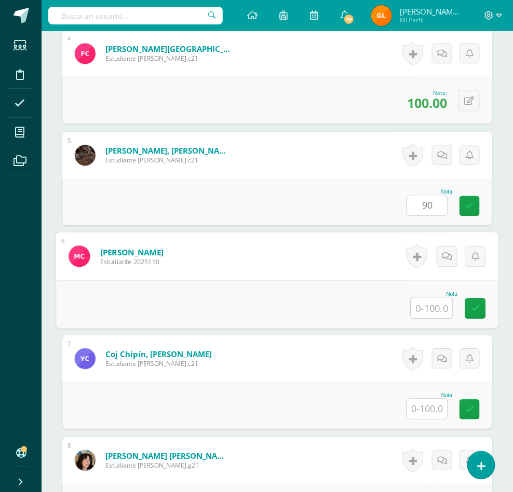
click at [426, 318] on input "text" at bounding box center [431, 307] width 41 height 21
type input "100"
click at [428, 419] on input "text" at bounding box center [427, 408] width 40 height 20
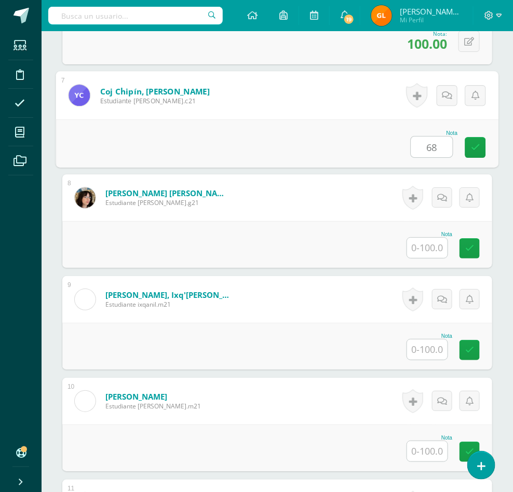
scroll to position [965, 0]
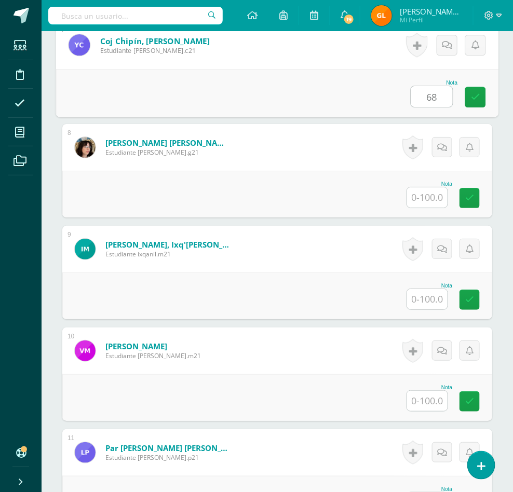
type input "68"
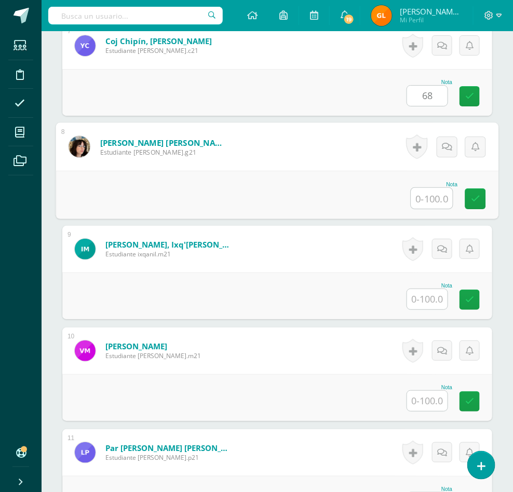
click at [428, 209] on input "text" at bounding box center [431, 198] width 41 height 21
type input "48"
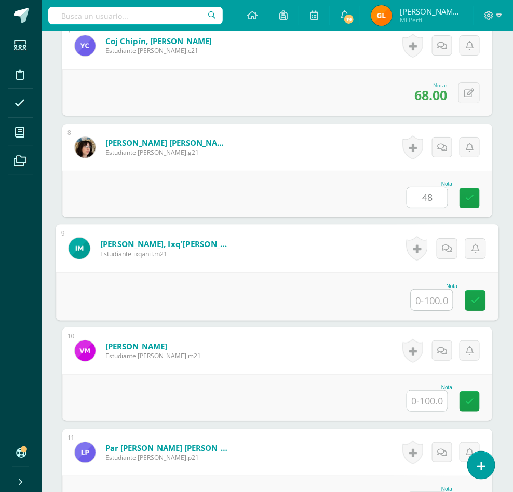
click at [425, 310] on input "text" at bounding box center [431, 299] width 41 height 21
click at [422, 411] on input "text" at bounding box center [427, 401] width 40 height 20
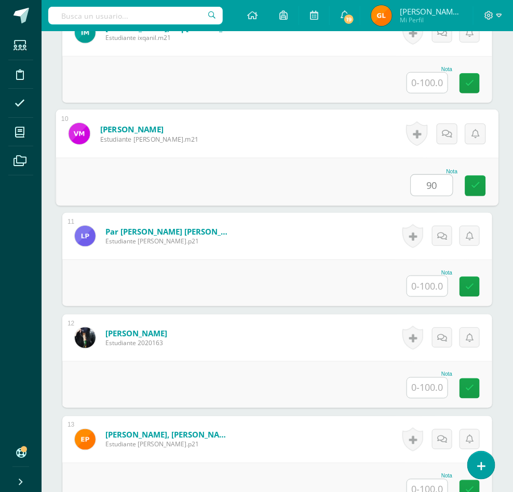
scroll to position [1247, 0]
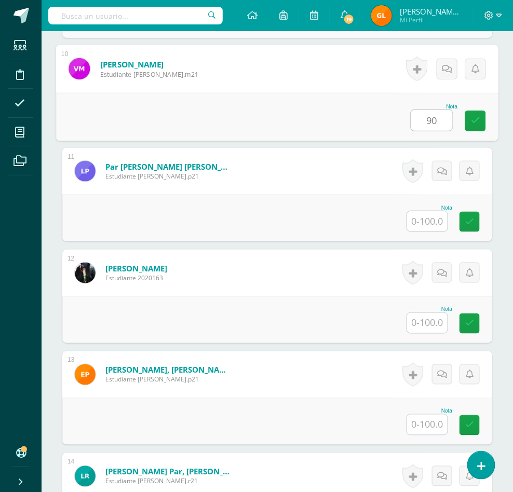
type input "90"
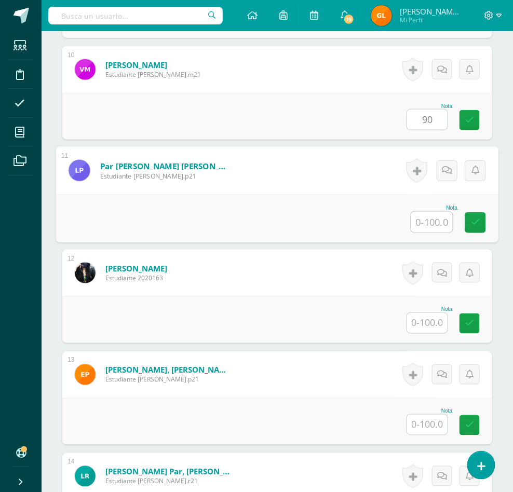
click at [434, 232] on input "text" at bounding box center [431, 222] width 41 height 21
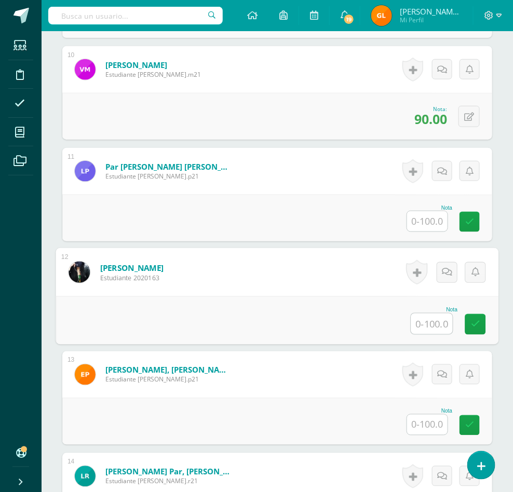
click at [432, 331] on input "text" at bounding box center [431, 323] width 41 height 21
type input "60"
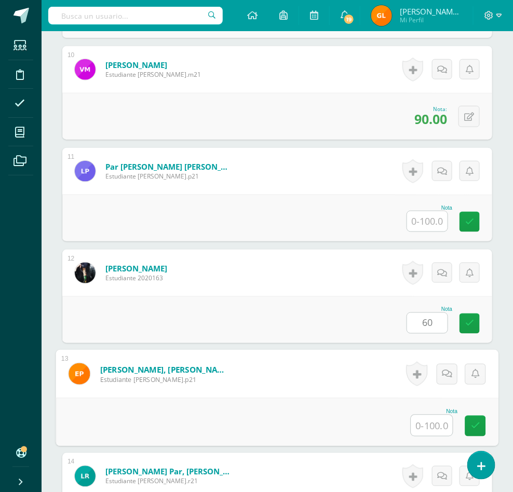
click at [422, 436] on input "text" at bounding box center [431, 425] width 41 height 21
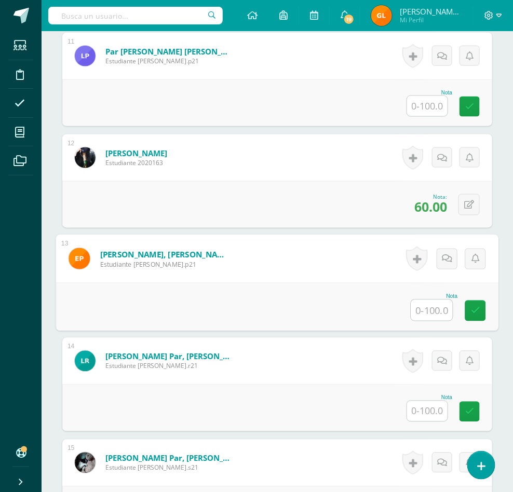
scroll to position [1389, 0]
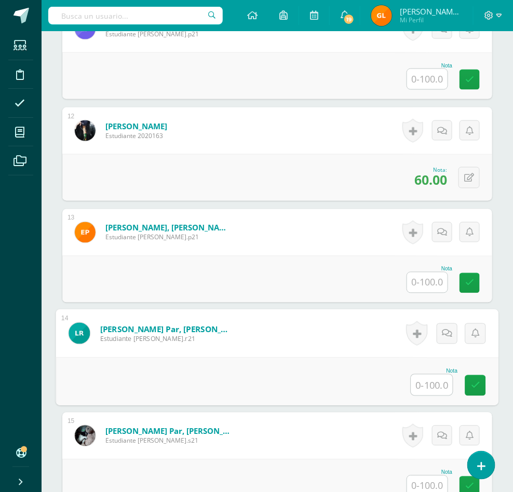
click at [428, 393] on input "text" at bounding box center [431, 385] width 41 height 21
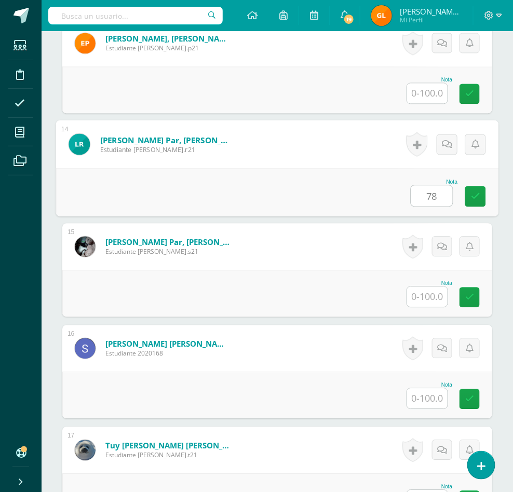
scroll to position [1601, 0]
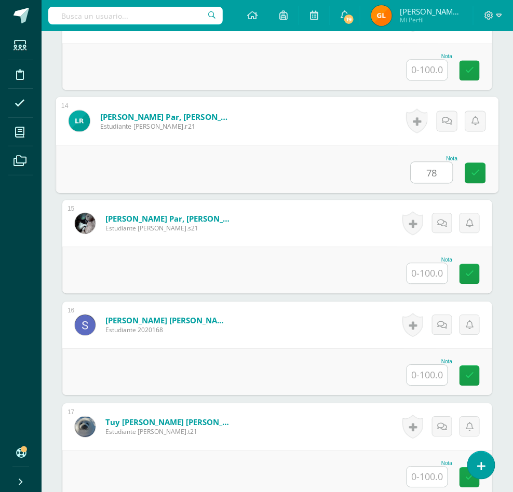
type input "78"
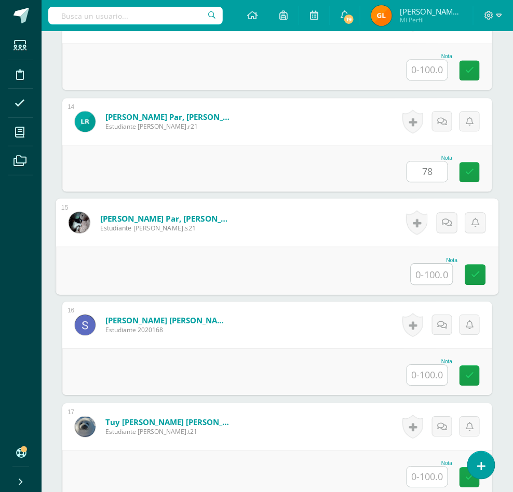
click at [438, 284] on input "text" at bounding box center [431, 274] width 41 height 21
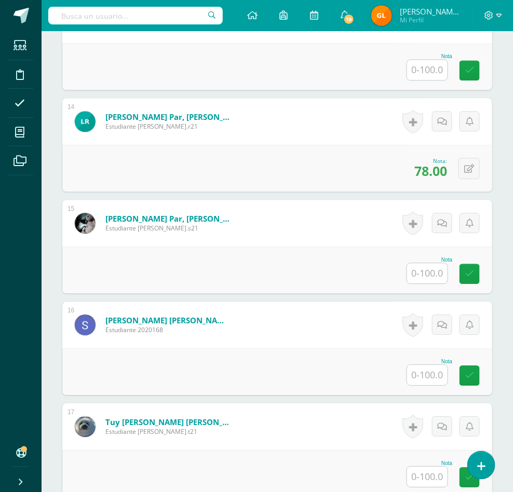
click at [433, 380] on div at bounding box center [426, 374] width 41 height 21
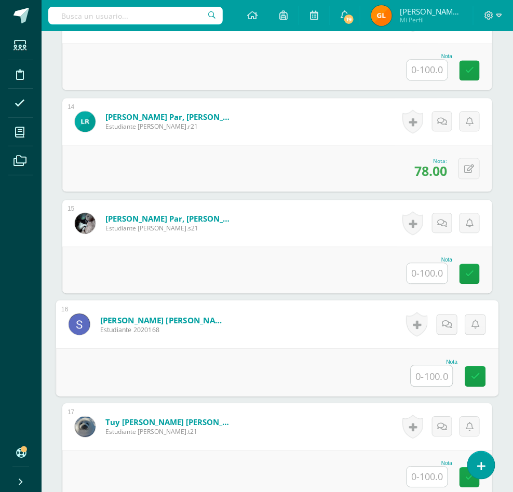
click at [430, 386] on input "text" at bounding box center [431, 375] width 41 height 21
type input "80"
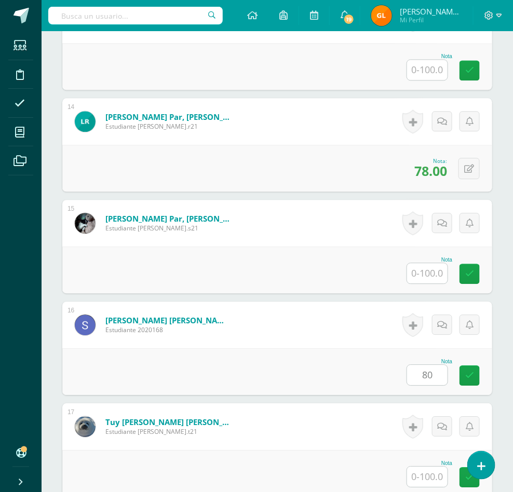
click at [431, 433] on div "Historial de actividad No hay historial para esta actividad Agregar Comentarios…" at bounding box center [440, 426] width 104 height 47
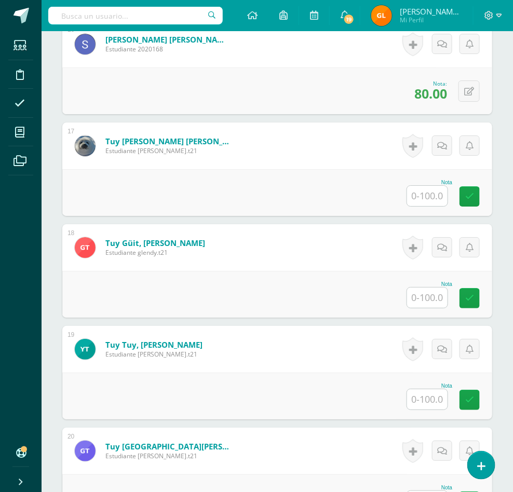
scroll to position [1881, 0]
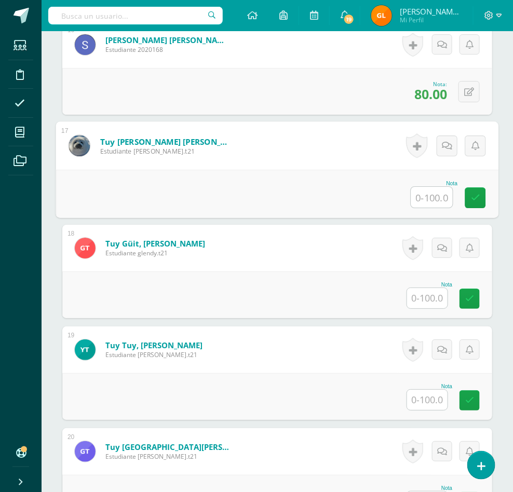
click at [421, 207] on input "text" at bounding box center [431, 197] width 41 height 21
type input "100"
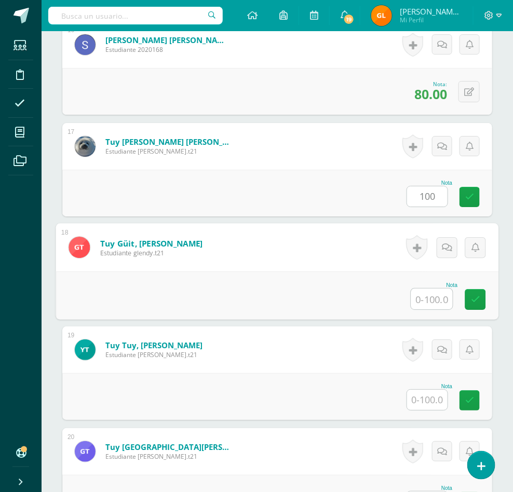
click at [434, 309] on input "text" at bounding box center [431, 298] width 41 height 21
type input "71"
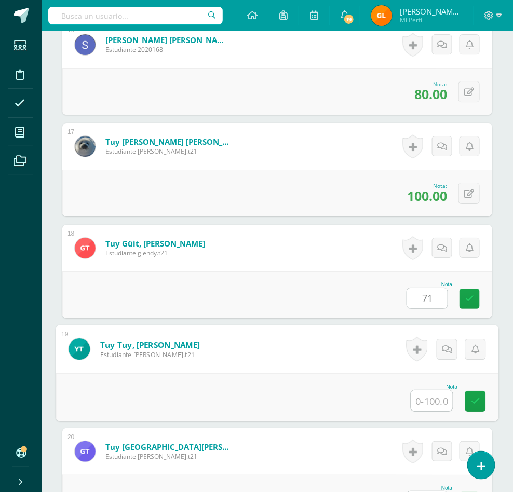
click at [433, 411] on input "text" at bounding box center [431, 400] width 41 height 21
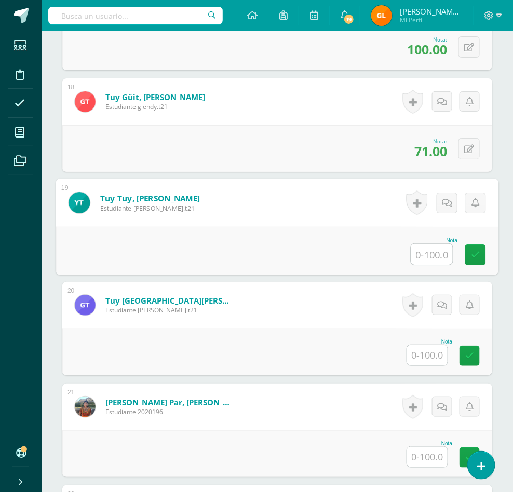
scroll to position [2037, 0]
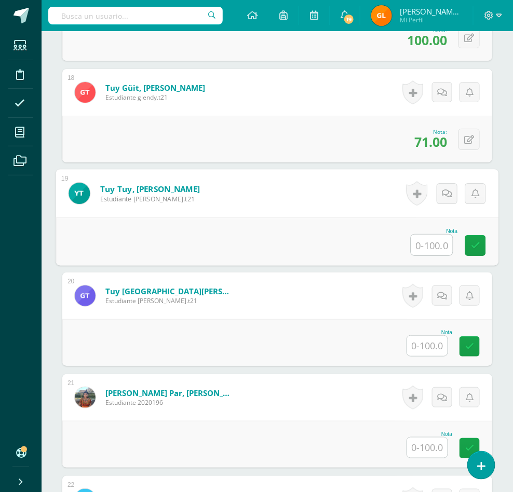
click at [436, 458] on input "text" at bounding box center [427, 447] width 40 height 20
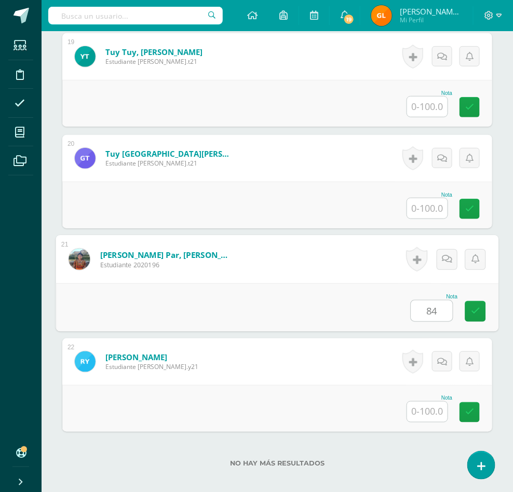
scroll to position [2251, 0]
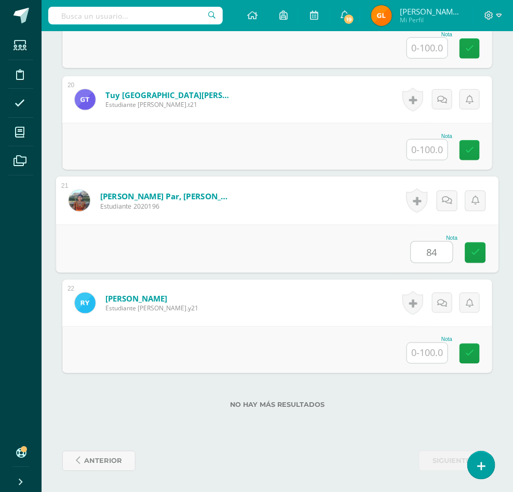
type input "84"
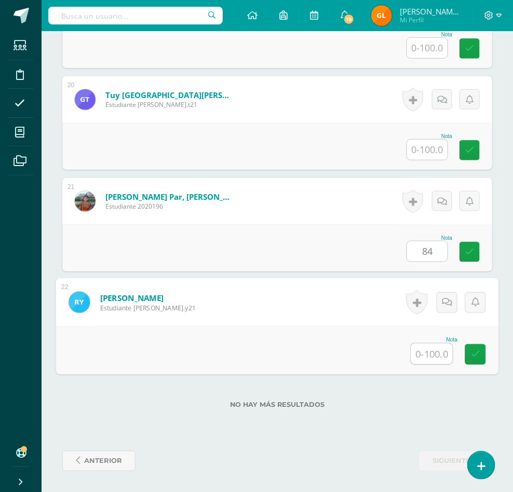
click at [416, 349] on input "text" at bounding box center [431, 353] width 41 height 21
type input "95"
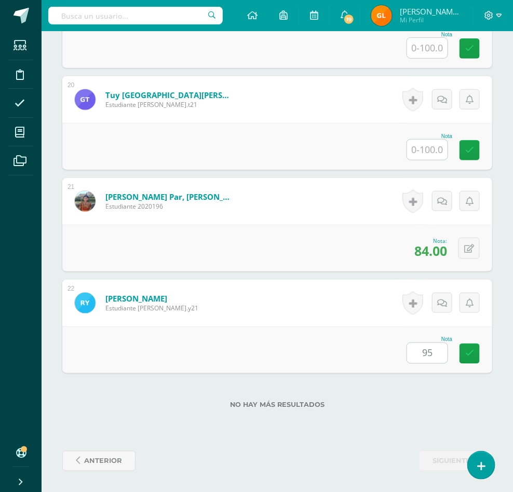
click at [478, 416] on div "No hay más resultados" at bounding box center [277, 397] width 430 height 48
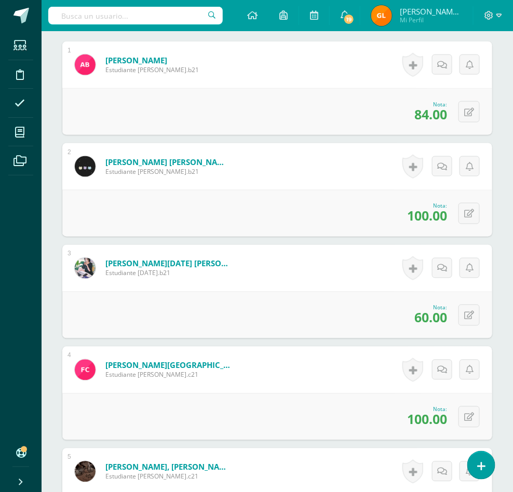
scroll to position [0, 0]
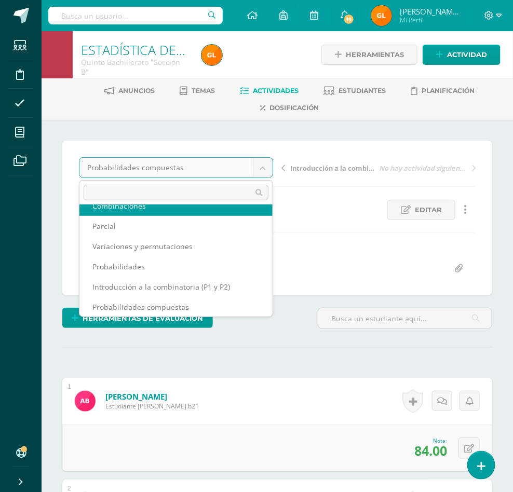
scroll to position [85, 0]
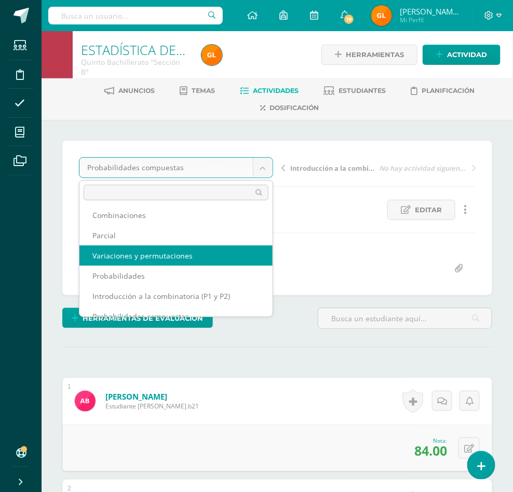
select select "/dashboard/teacher/grade-activity/36455/"
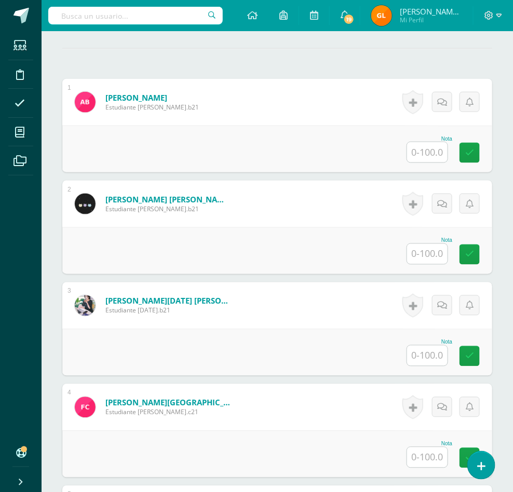
scroll to position [307, 0]
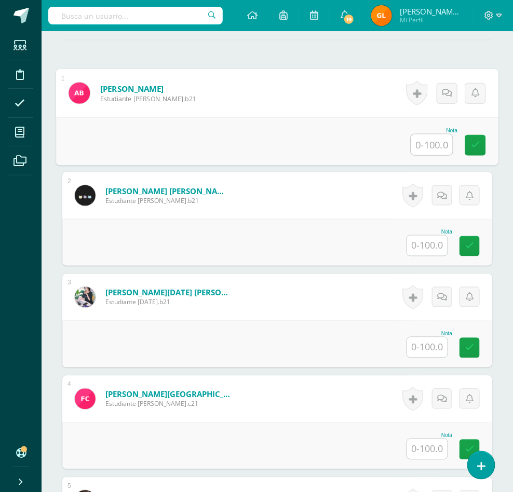
click at [421, 155] on input "text" at bounding box center [431, 144] width 41 height 21
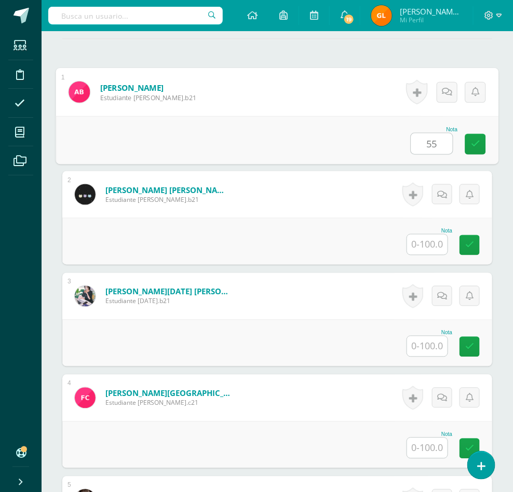
type input "55"
click at [427, 255] on input "text" at bounding box center [427, 244] width 40 height 20
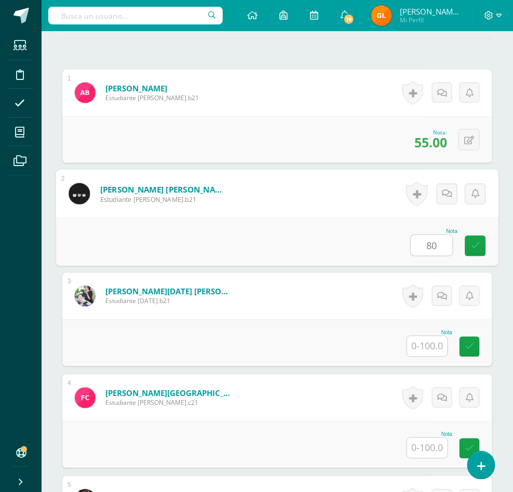
type input "80"
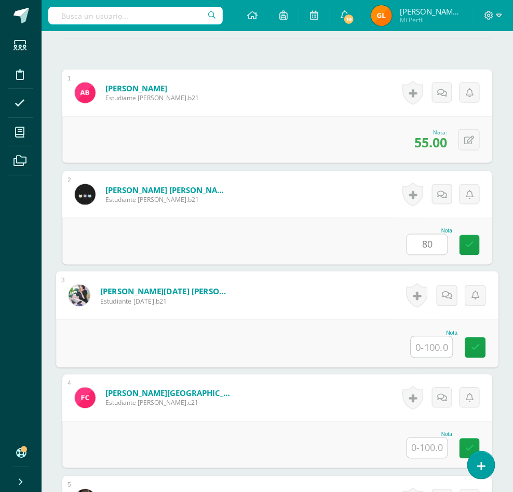
click at [431, 357] on input "text" at bounding box center [431, 347] width 41 height 21
type input "55"
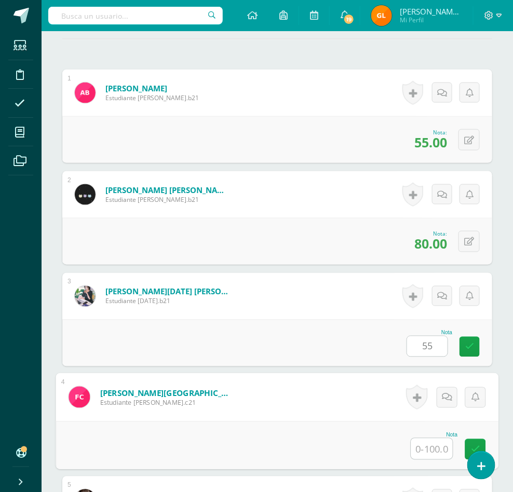
click at [428, 459] on input "text" at bounding box center [431, 448] width 41 height 21
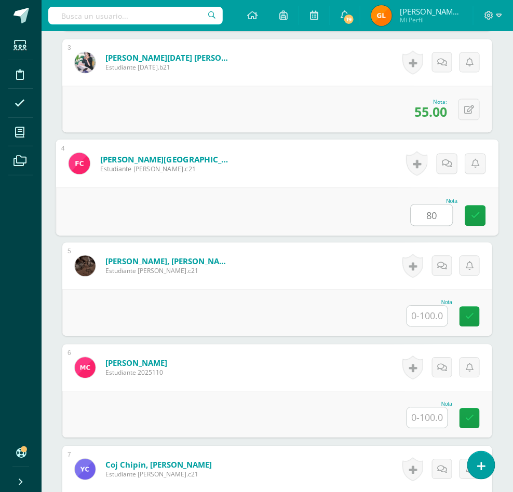
scroll to position [547, 0]
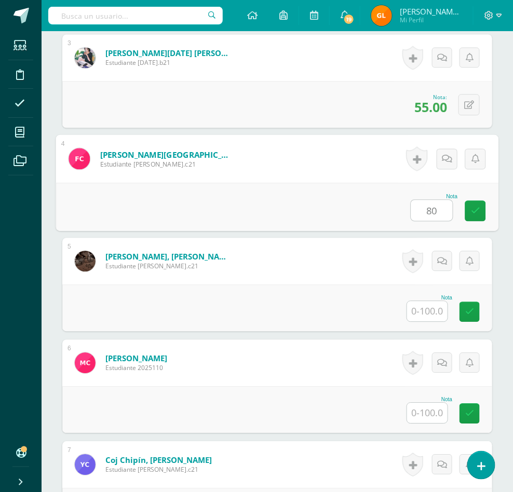
type input "80"
click at [434, 321] on input "text" at bounding box center [427, 311] width 40 height 20
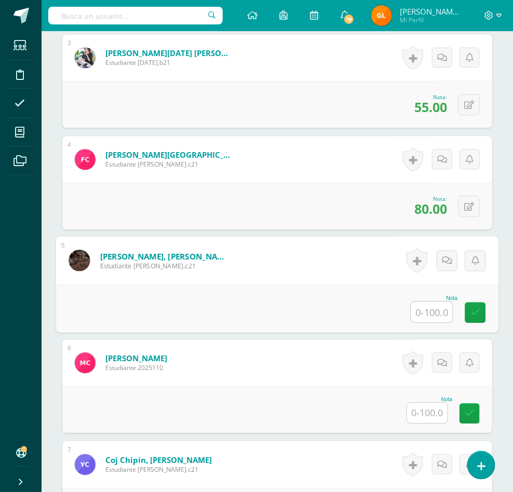
click at [434, 322] on input "text" at bounding box center [431, 311] width 41 height 21
type input "100"
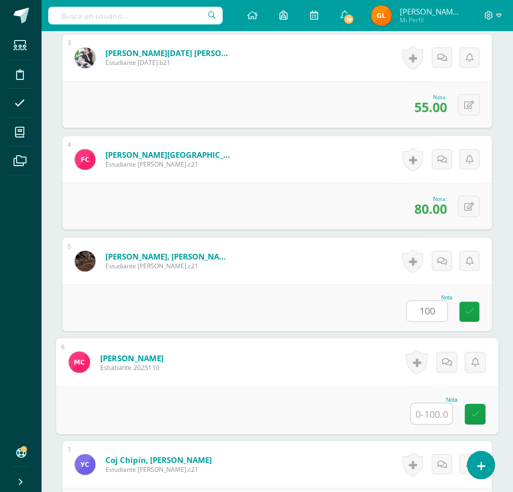
click at [424, 424] on input "text" at bounding box center [431, 413] width 41 height 21
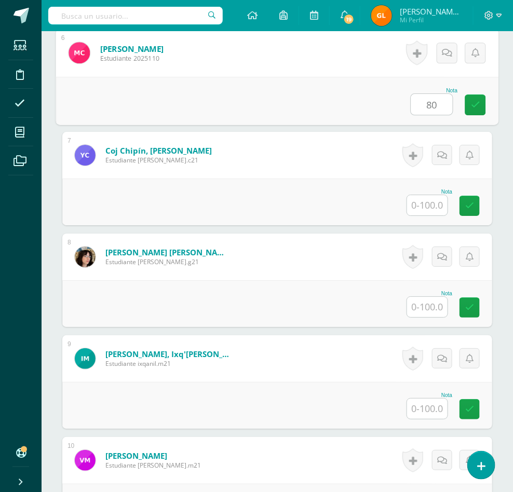
scroll to position [861, 0]
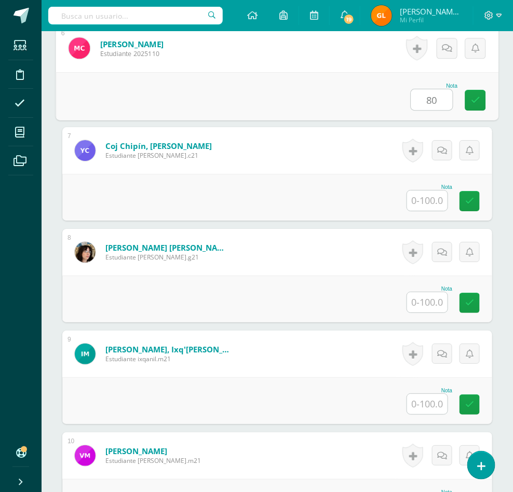
type input "80"
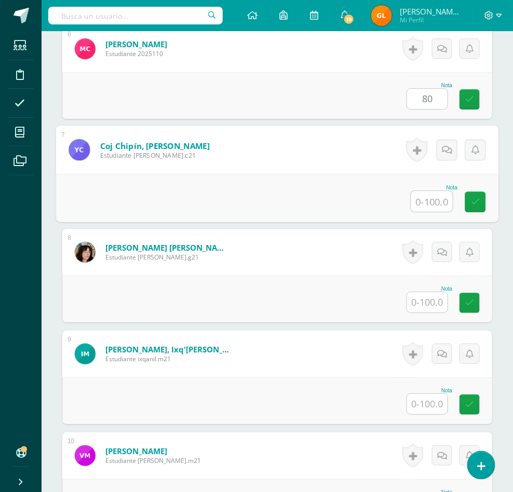
click at [430, 212] on input "text" at bounding box center [431, 201] width 41 height 21
type input "55"
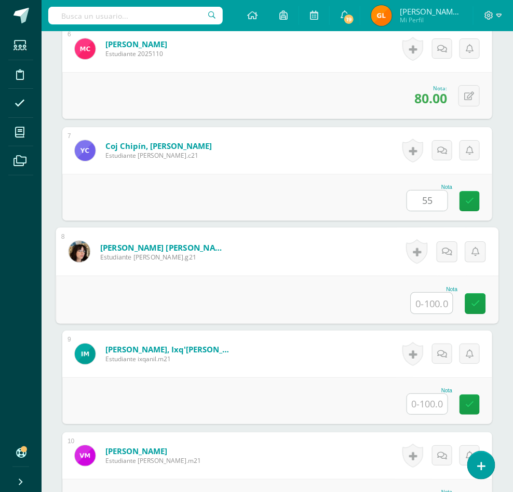
click at [431, 313] on input "text" at bounding box center [431, 303] width 41 height 21
type input "20"
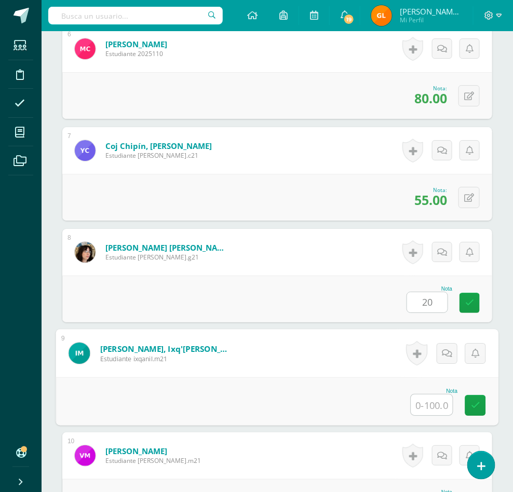
click at [427, 415] on input "text" at bounding box center [431, 404] width 41 height 21
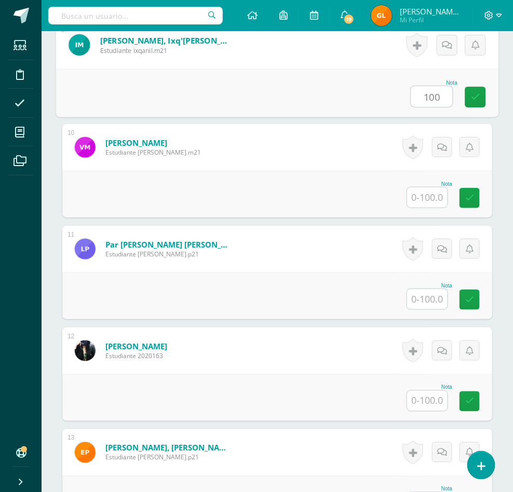
scroll to position [1173, 0]
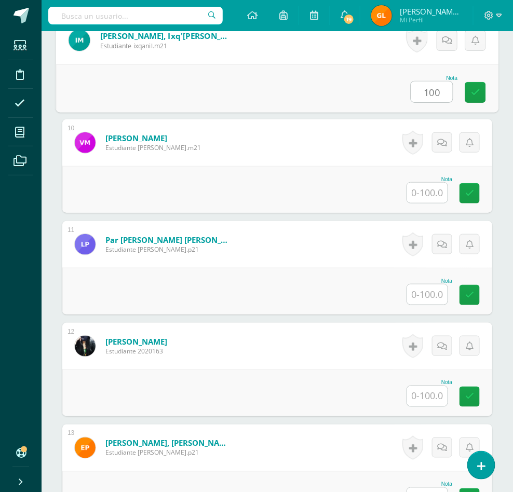
type input "100"
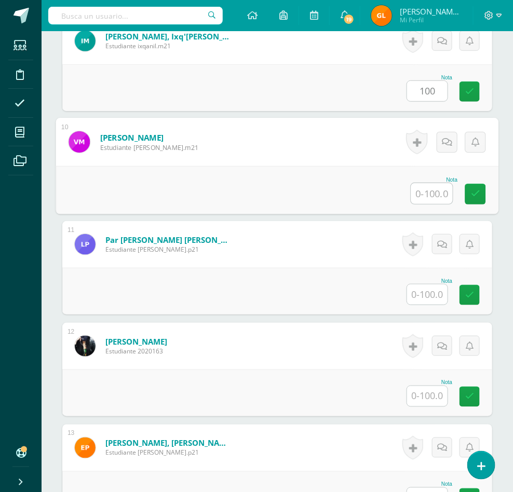
click at [431, 204] on input "text" at bounding box center [431, 193] width 41 height 21
type input "100"
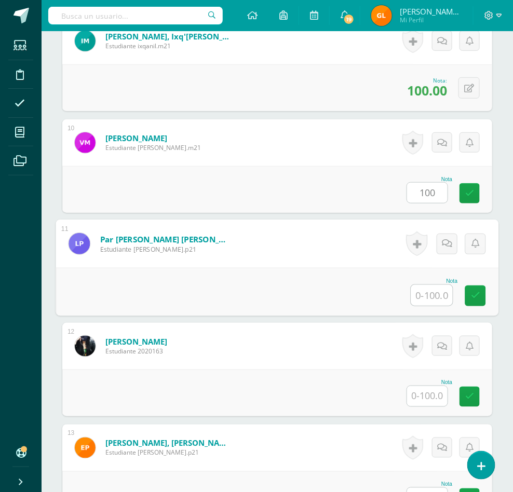
click at [430, 306] on input "text" at bounding box center [431, 295] width 41 height 21
type input "100"
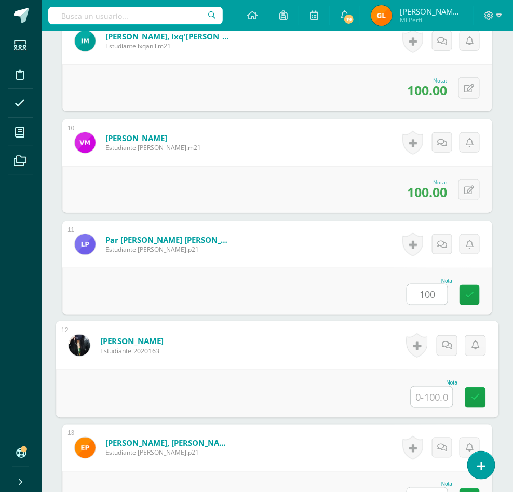
click at [428, 407] on input "text" at bounding box center [431, 396] width 41 height 21
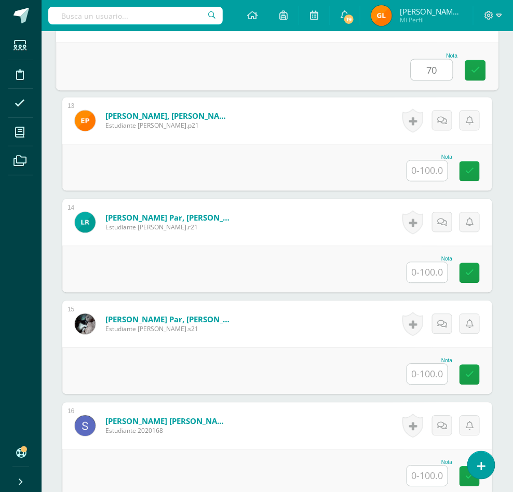
scroll to position [1527, 0]
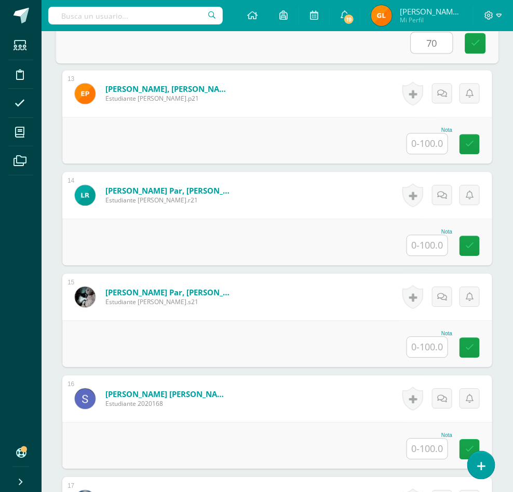
type input "70"
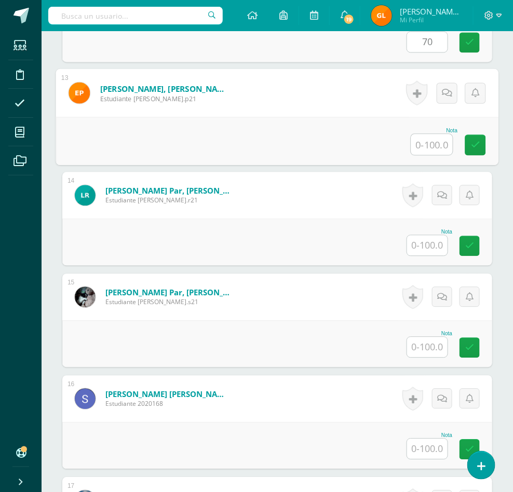
click at [430, 155] on input "text" at bounding box center [431, 144] width 41 height 21
type input "100"
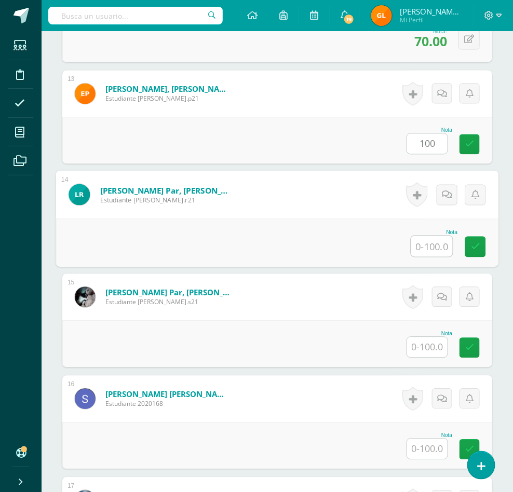
click at [425, 257] on input "text" at bounding box center [431, 246] width 41 height 21
type input "80"
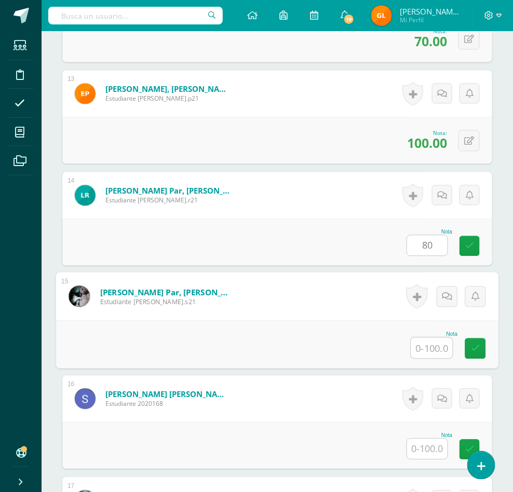
click at [427, 358] on input "text" at bounding box center [431, 348] width 41 height 21
type input "50"
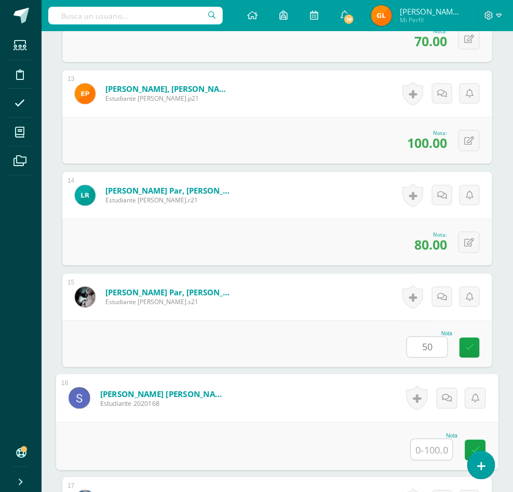
click at [433, 460] on input "text" at bounding box center [431, 449] width 41 height 21
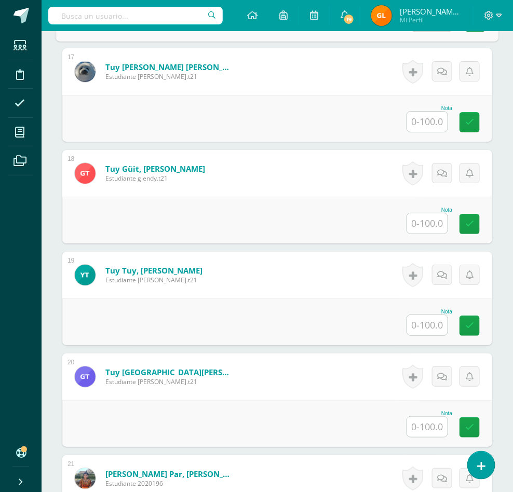
scroll to position [1961, 0]
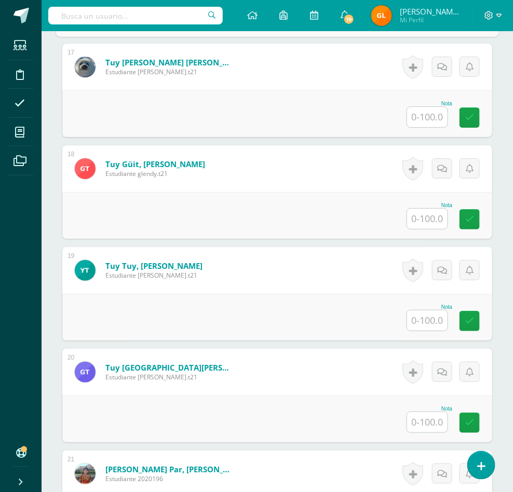
type input "90"
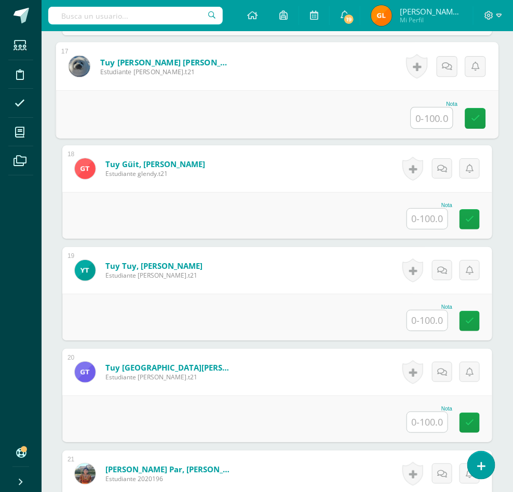
click at [433, 128] on input "text" at bounding box center [431, 117] width 41 height 21
type input "100"
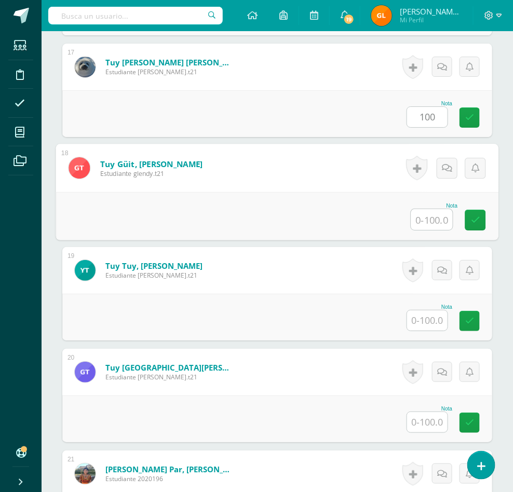
click at [422, 230] on input "text" at bounding box center [431, 219] width 41 height 21
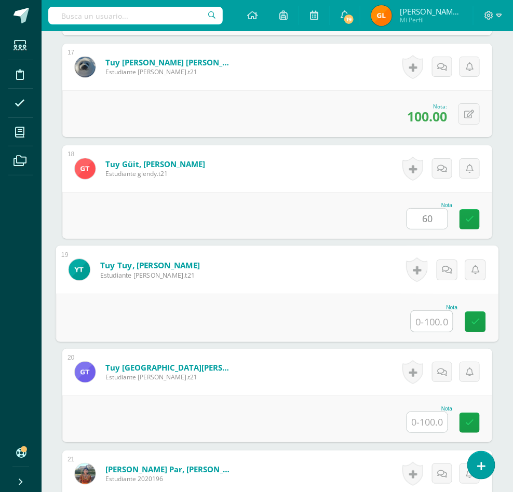
click at [430, 331] on input "text" at bounding box center [431, 321] width 41 height 21
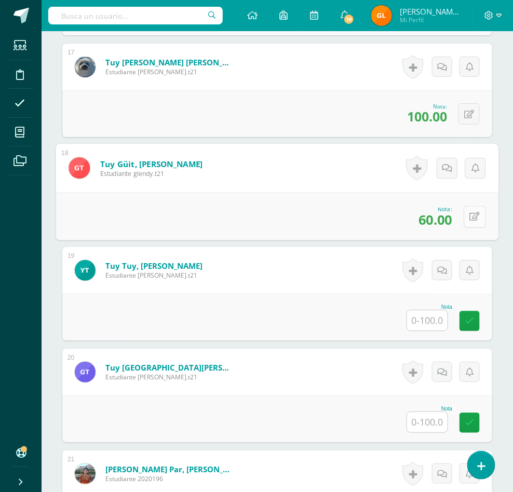
click at [472, 221] on icon at bounding box center [474, 216] width 10 height 9
type input "90"
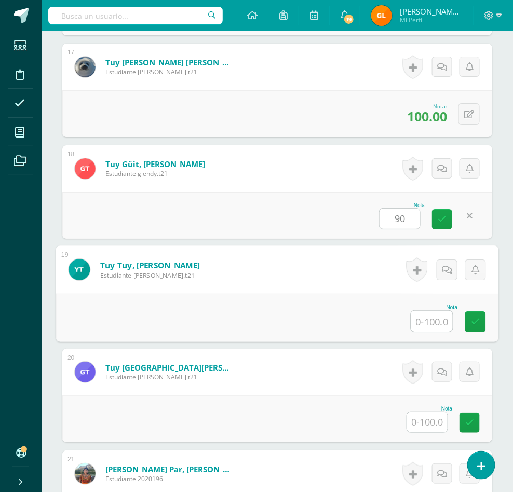
click at [432, 331] on input "text" at bounding box center [431, 321] width 41 height 21
type input "60"
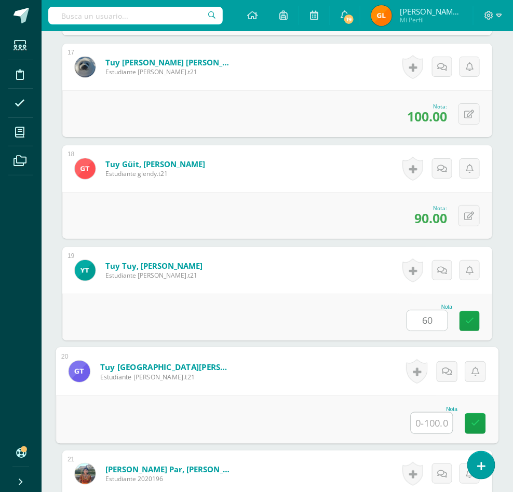
click at [428, 433] on input "text" at bounding box center [431, 422] width 41 height 21
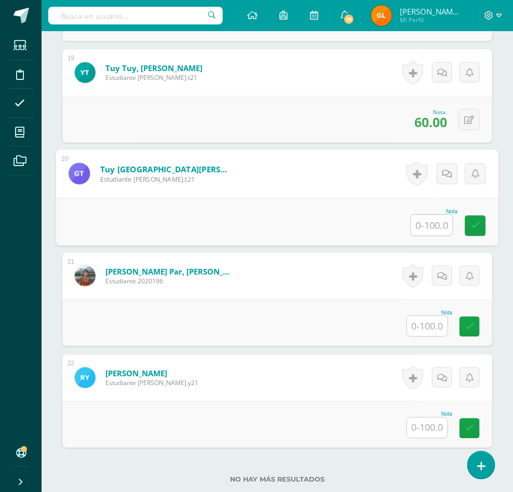
scroll to position [2213, 0]
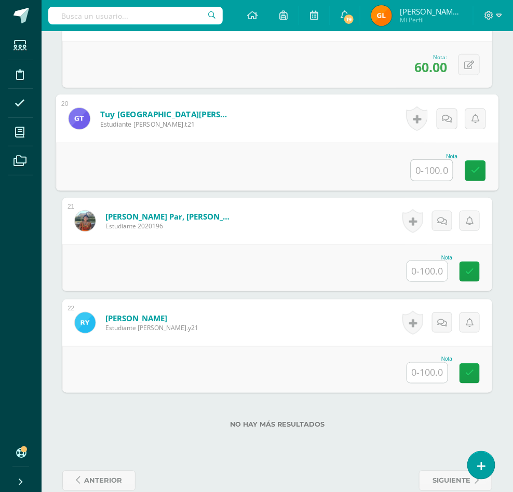
click at [430, 281] on input "text" at bounding box center [427, 271] width 40 height 20
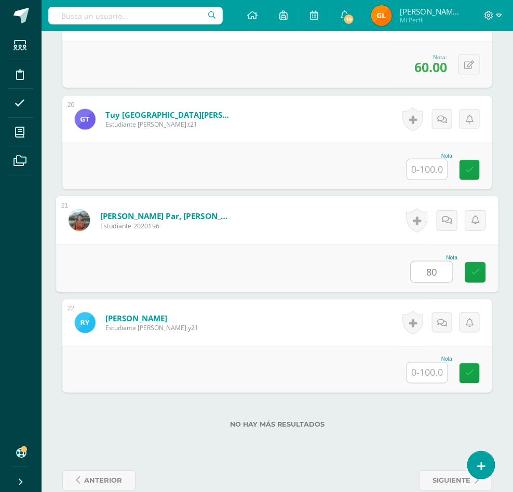
type input "80"
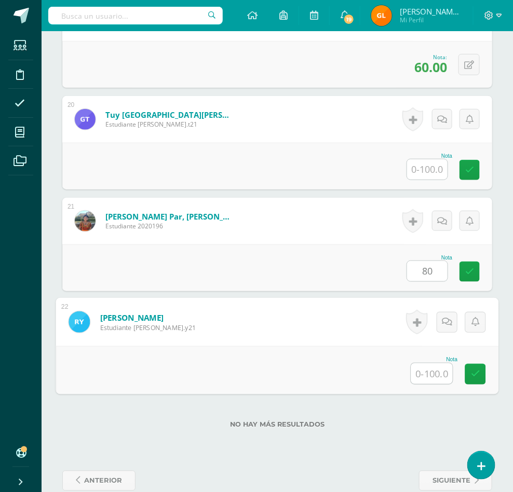
click at [425, 384] on input "text" at bounding box center [431, 373] width 41 height 21
type input "90"
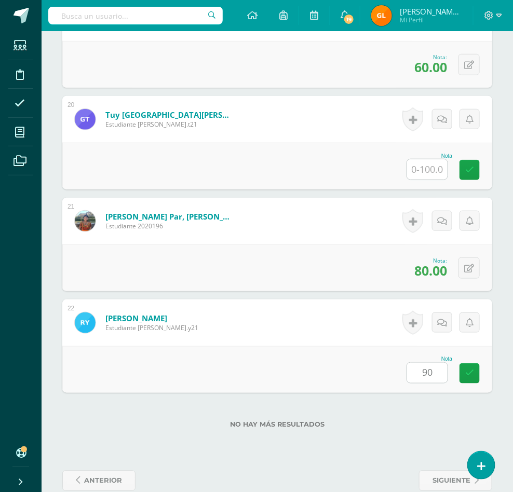
click at [404, 441] on div "No hay más resultados" at bounding box center [277, 417] width 430 height 48
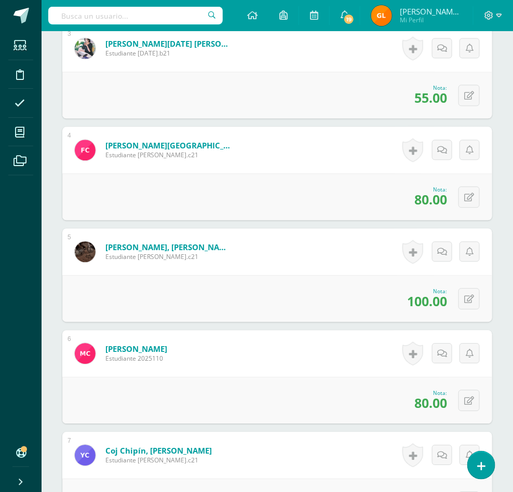
scroll to position [0, 0]
